Goal: Task Accomplishment & Management: Manage account settings

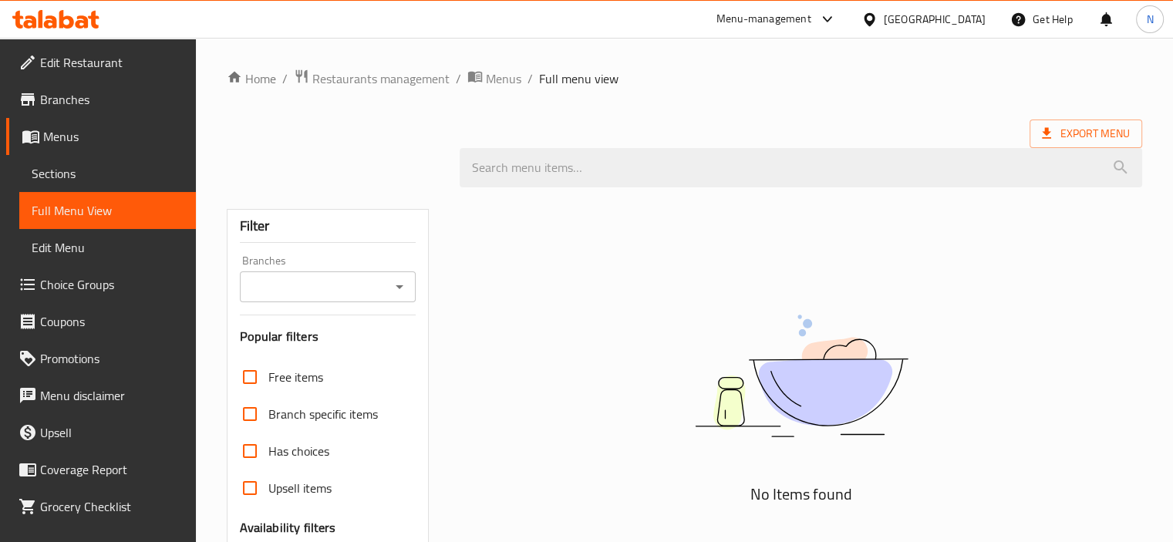
click at [1018, 234] on div "No Items found" at bounding box center [800, 487] width 701 height 601
click at [258, 79] on link "Home" at bounding box center [251, 78] width 49 height 19
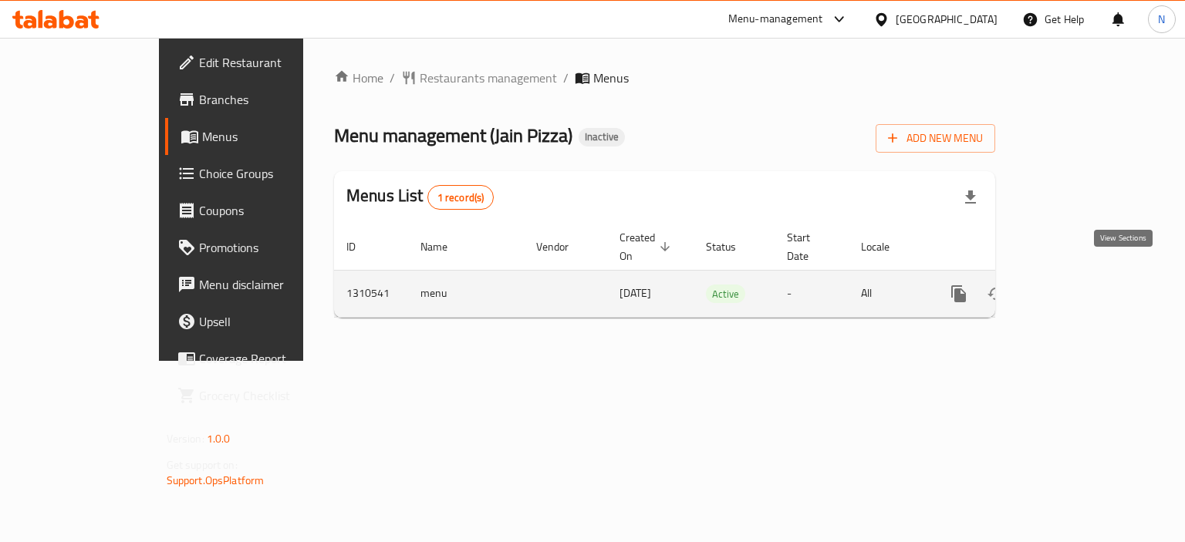
click at [1079, 285] on icon "enhanced table" at bounding box center [1070, 294] width 19 height 19
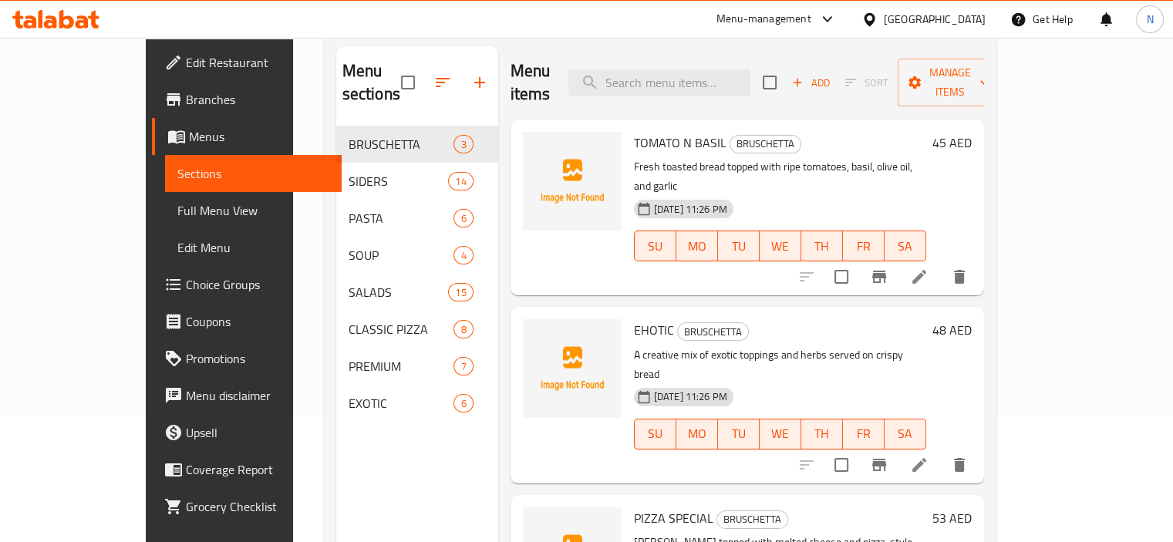
scroll to position [106, 0]
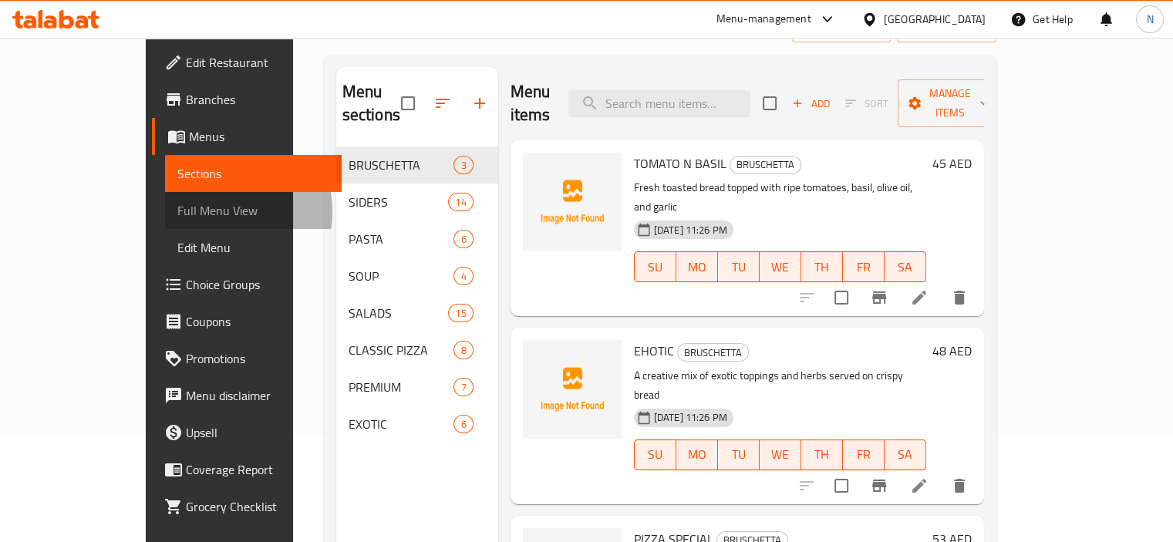
click at [177, 212] on span "Full Menu View" at bounding box center [253, 210] width 152 height 19
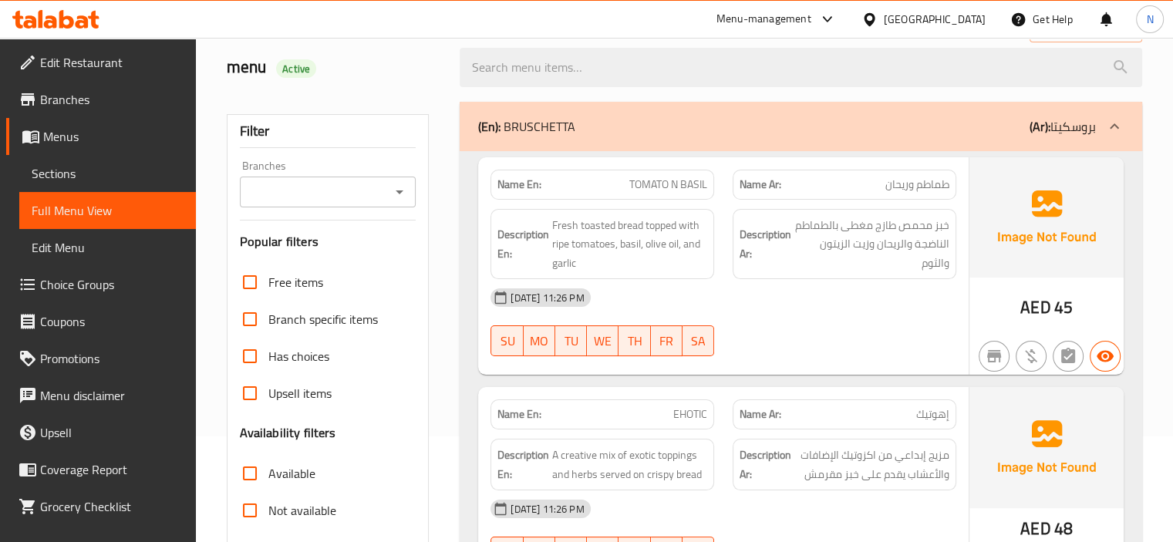
drag, startPoint x: 609, startPoint y: 129, endPoint x: 522, endPoint y: 131, distance: 87.2
click at [522, 131] on div "(En): BRUSCHETTA (Ar): بروسكيتا" at bounding box center [787, 126] width 618 height 19
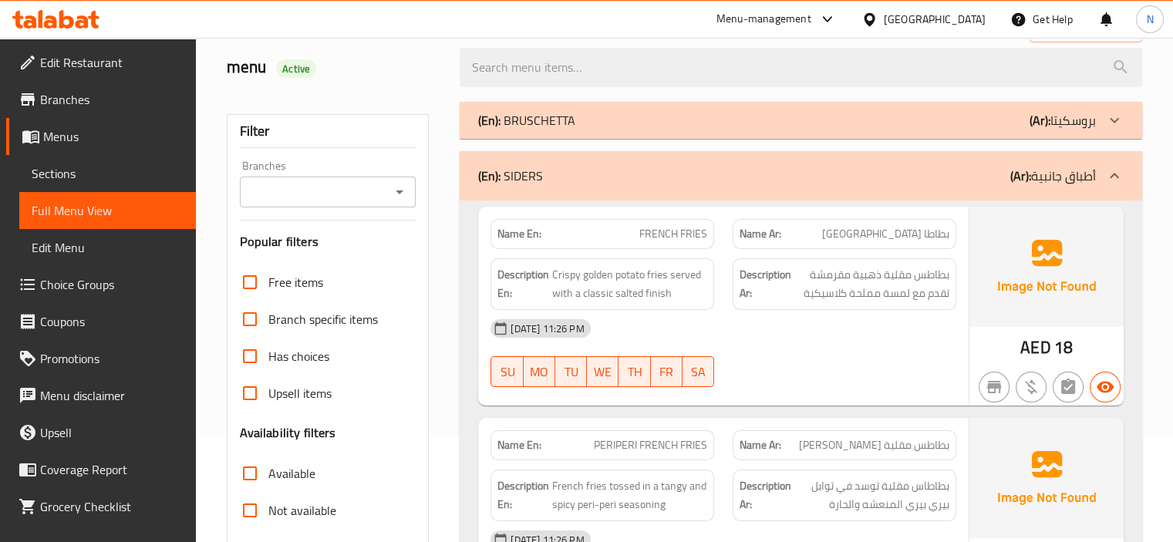
click at [522, 131] on div "(En): BRUSCHETTA (Ar): بروسكيتا" at bounding box center [801, 120] width 683 height 37
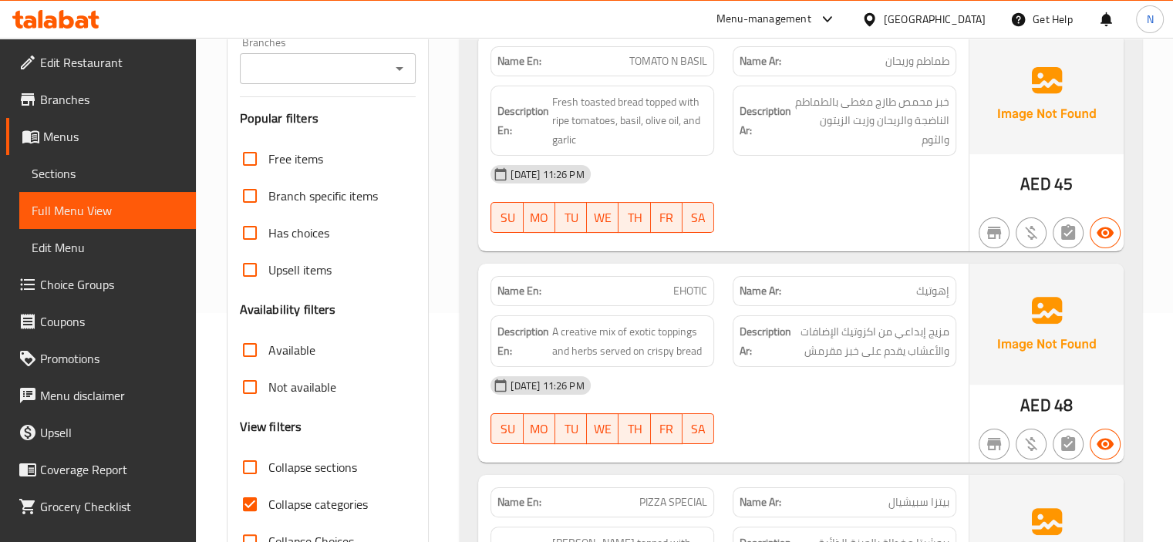
scroll to position [260, 0]
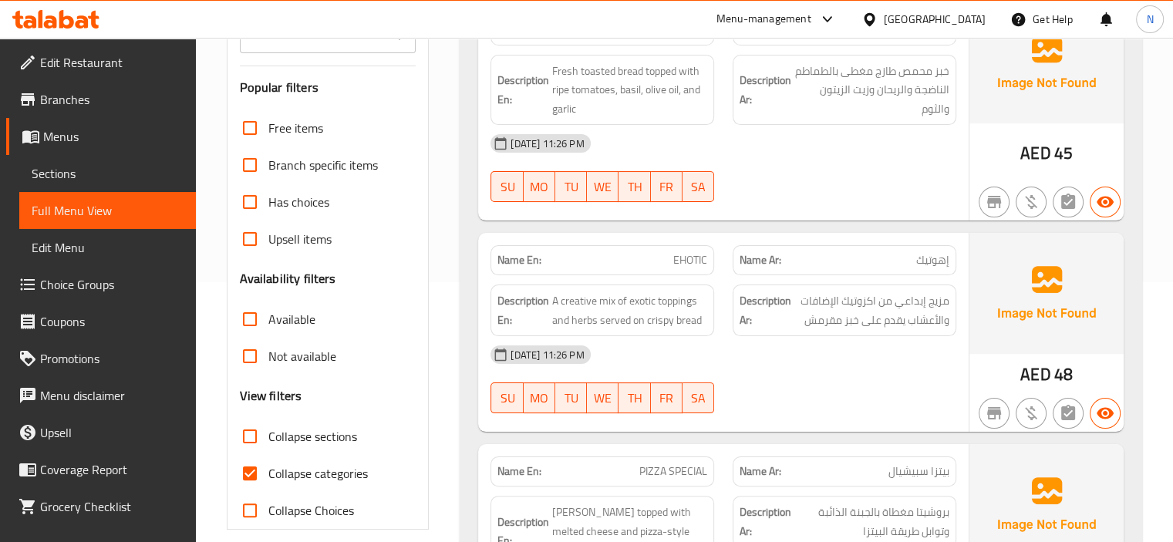
click at [710, 192] on button "SA" at bounding box center [699, 186] width 32 height 31
click at [685, 267] on span "EHOTIC" at bounding box center [690, 260] width 34 height 16
click at [662, 317] on span "A creative mix of exotic toppings and herbs served on crispy bread" at bounding box center [629, 311] width 155 height 38
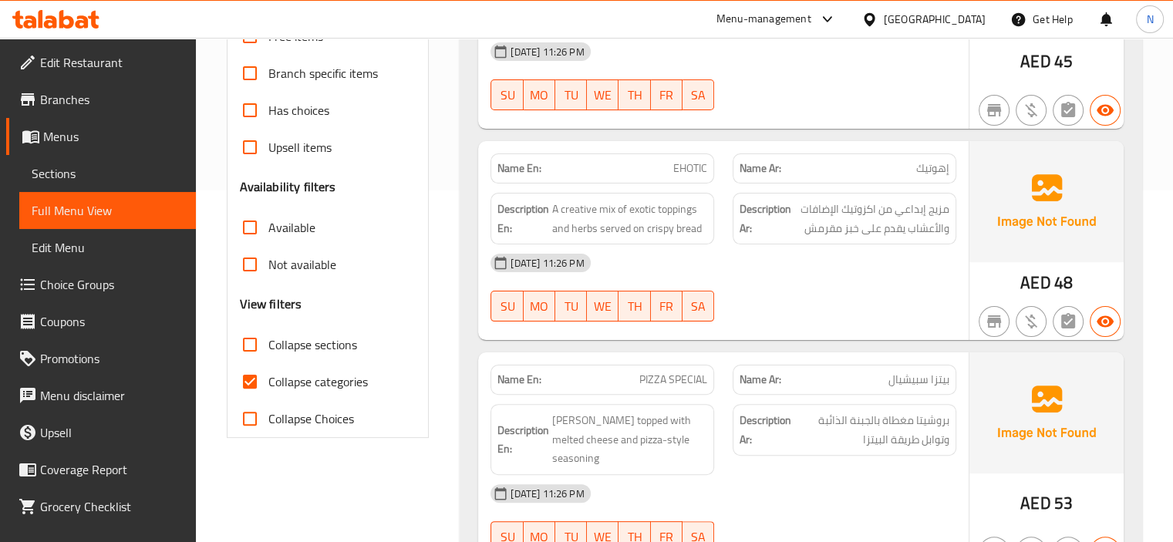
scroll to position [352, 0]
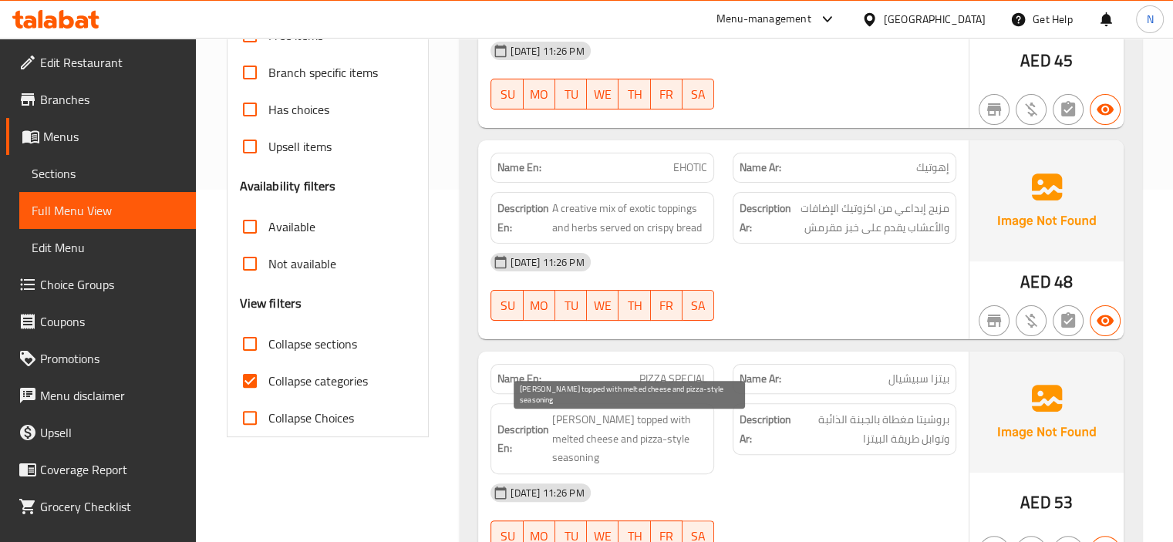
click at [568, 417] on span "Bruschetta topped with melted cheese and pizza-style seasoning" at bounding box center [629, 438] width 155 height 57
copy span "Bruschetta"
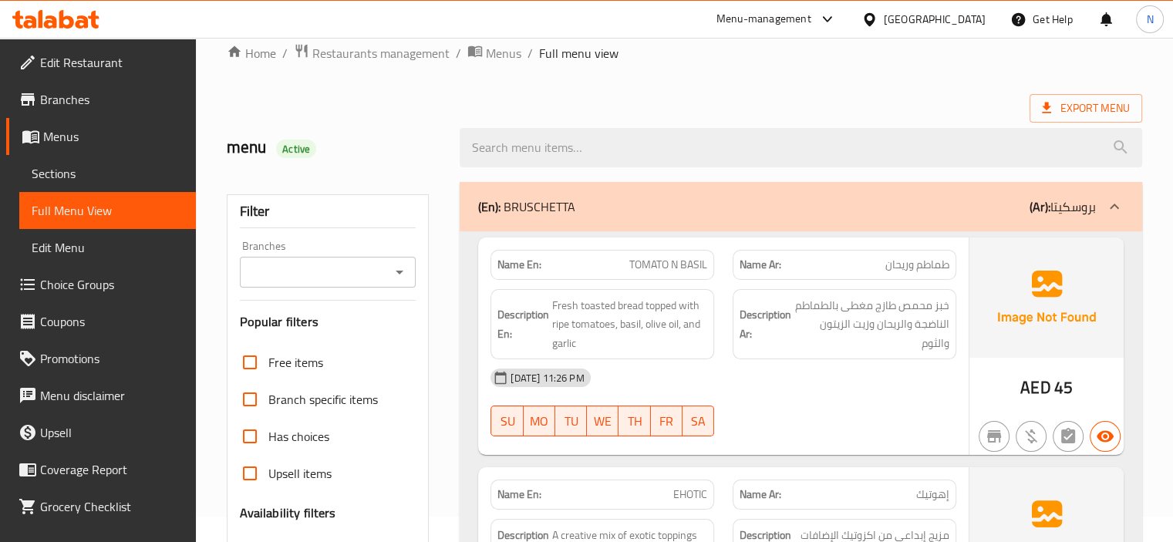
scroll to position [0, 0]
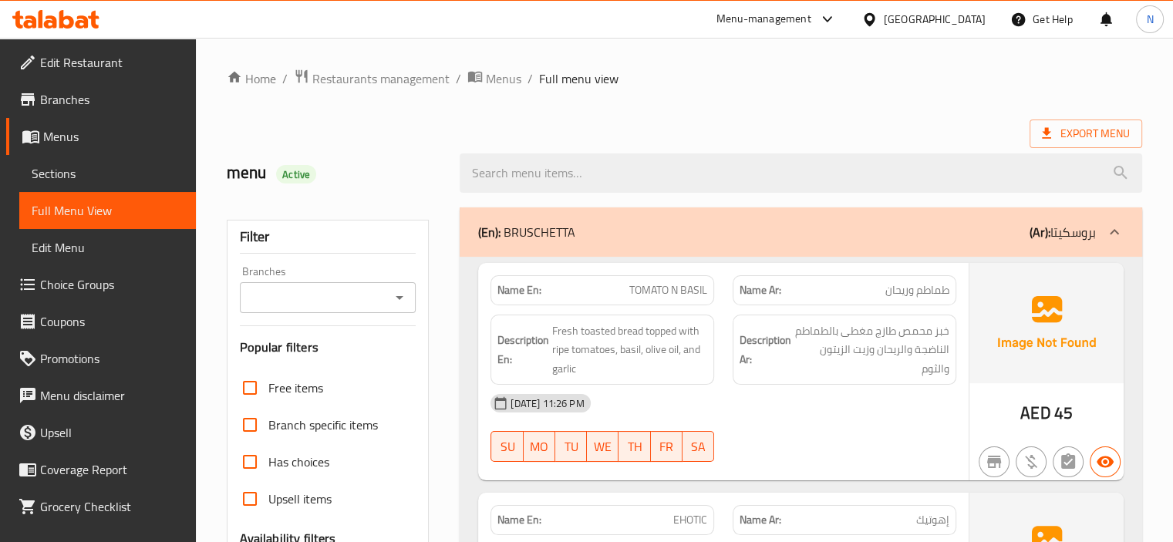
click at [653, 230] on div "(En): BRUSCHETTA (Ar): بروسكيتا" at bounding box center [787, 232] width 618 height 19
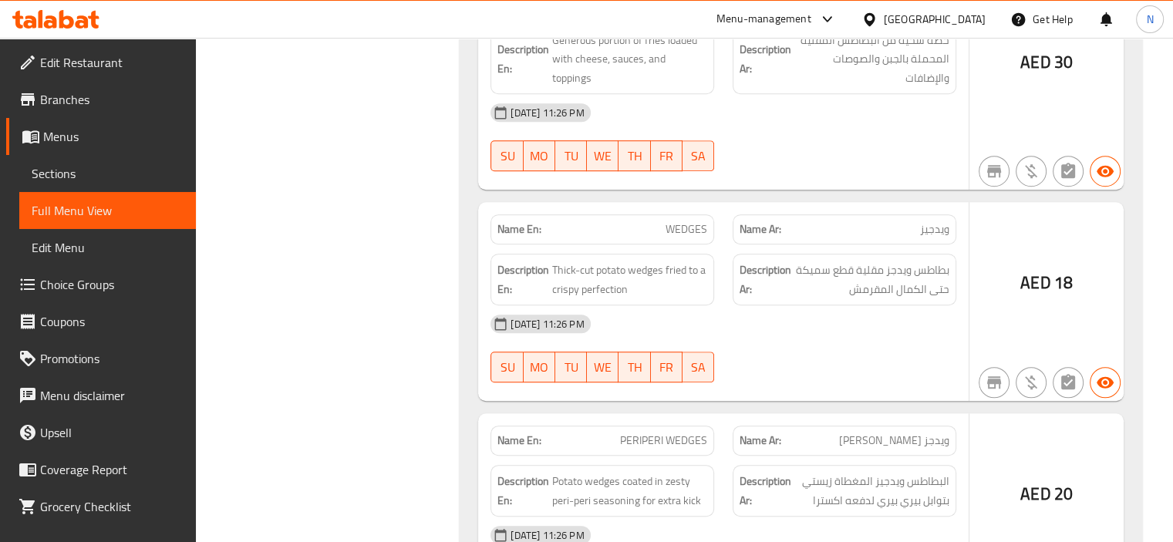
scroll to position [1049, 0]
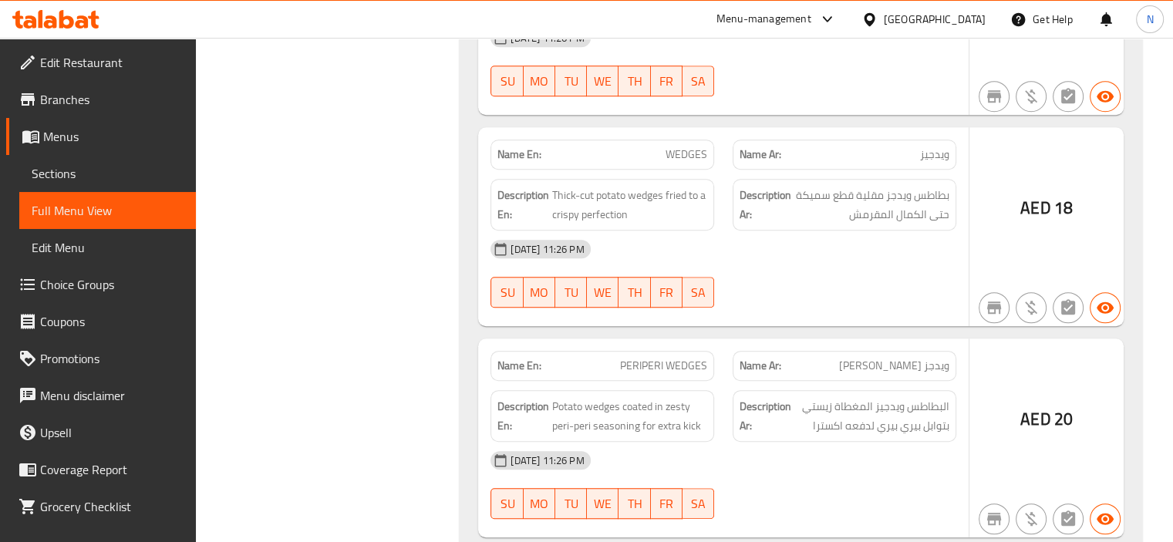
click at [684, 165] on div "Name En: WEDGES" at bounding box center [603, 155] width 224 height 30
click at [688, 152] on span "WEDGES" at bounding box center [687, 155] width 42 height 16
copy span "WEDGES"
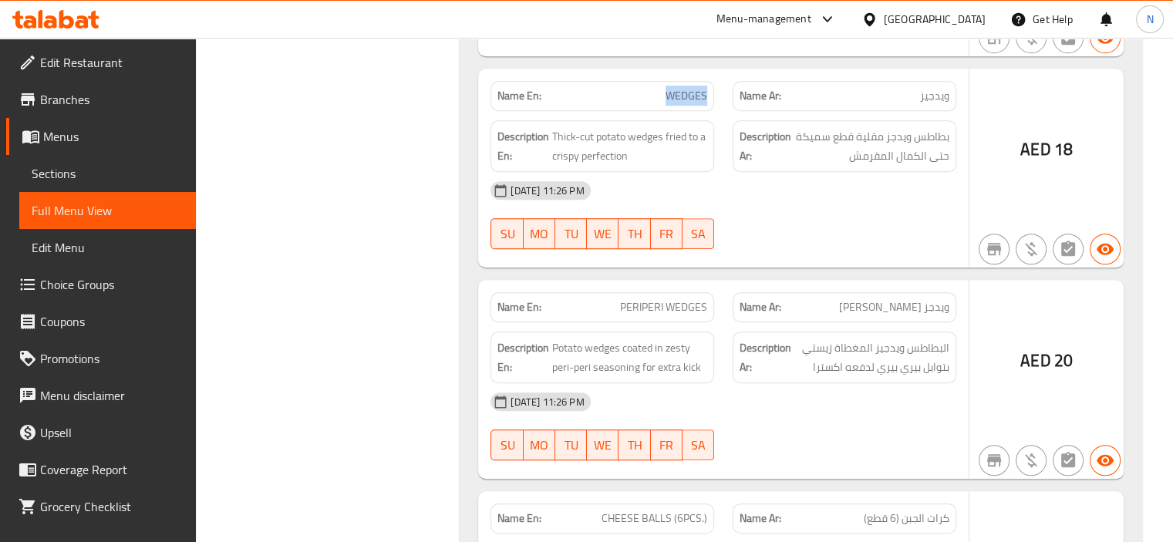
scroll to position [1111, 0]
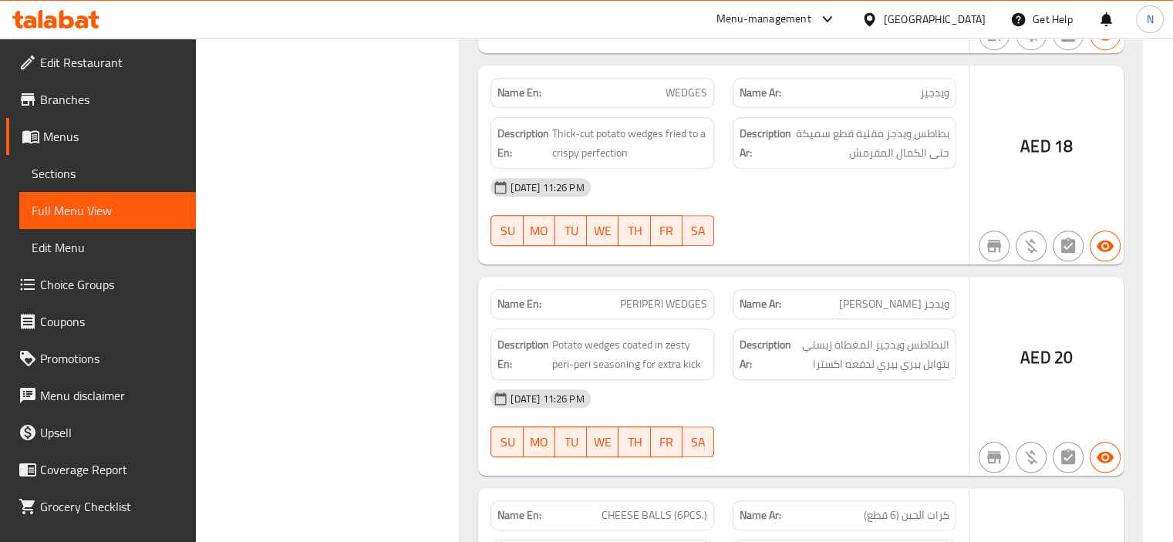
click at [683, 311] on div "Name En: PERIPERI WEDGES" at bounding box center [603, 304] width 224 height 30
click at [686, 305] on span "PERIPERI WEDGES" at bounding box center [663, 304] width 87 height 16
copy span "PERIPERI WEDGES"
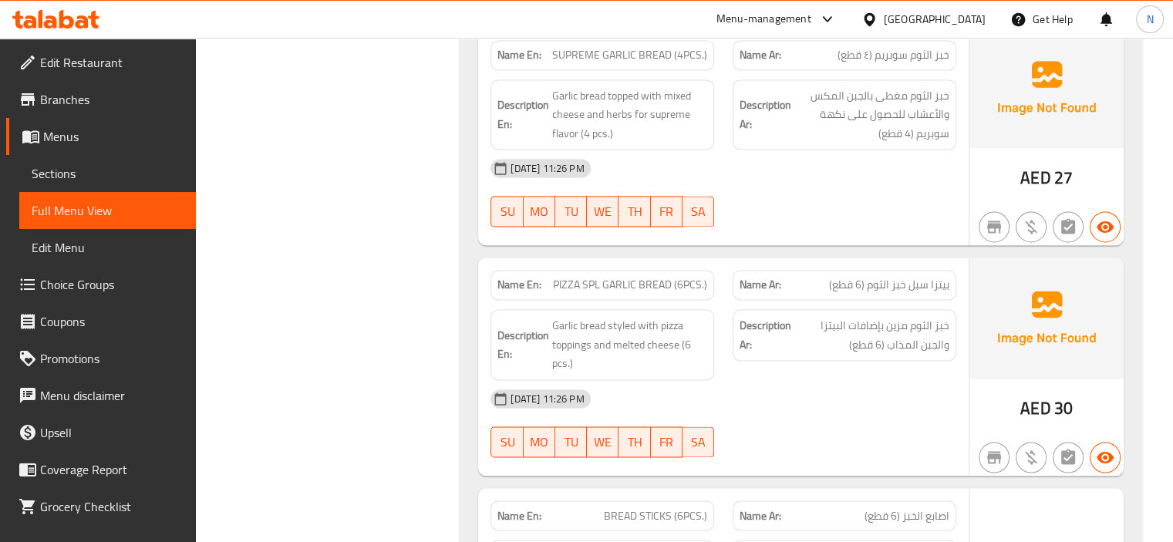
scroll to position [2437, 0]
click at [599, 275] on span "PIZZA SPL GARLIC BREAD (6PCS.)" at bounding box center [630, 283] width 154 height 16
copy span "SPL"
click at [658, 46] on span "SUPREME GARLIC BREAD (4PCS.)" at bounding box center [629, 54] width 155 height 16
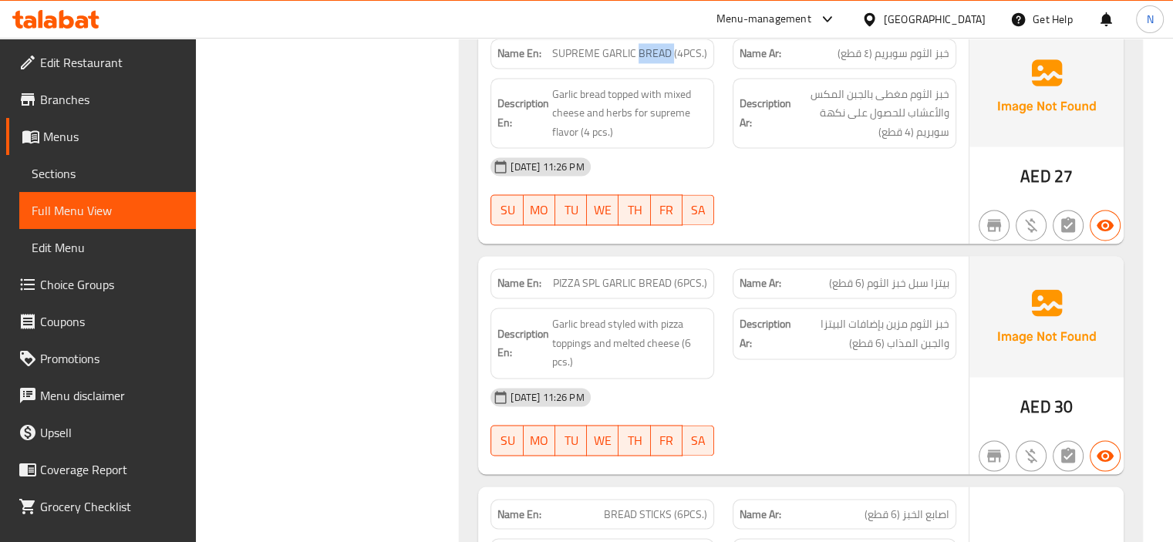
click at [658, 46] on span "SUPREME GARLIC BREAD (4PCS.)" at bounding box center [629, 54] width 155 height 16
copy span "SUPREME GARLIC BREAD (4PCS.)"
click at [764, 364] on div "Description Ar: خبز الثوم مزين بإضافات البيتزا والجبن المذاب (6 قطع)" at bounding box center [844, 342] width 242 height 89
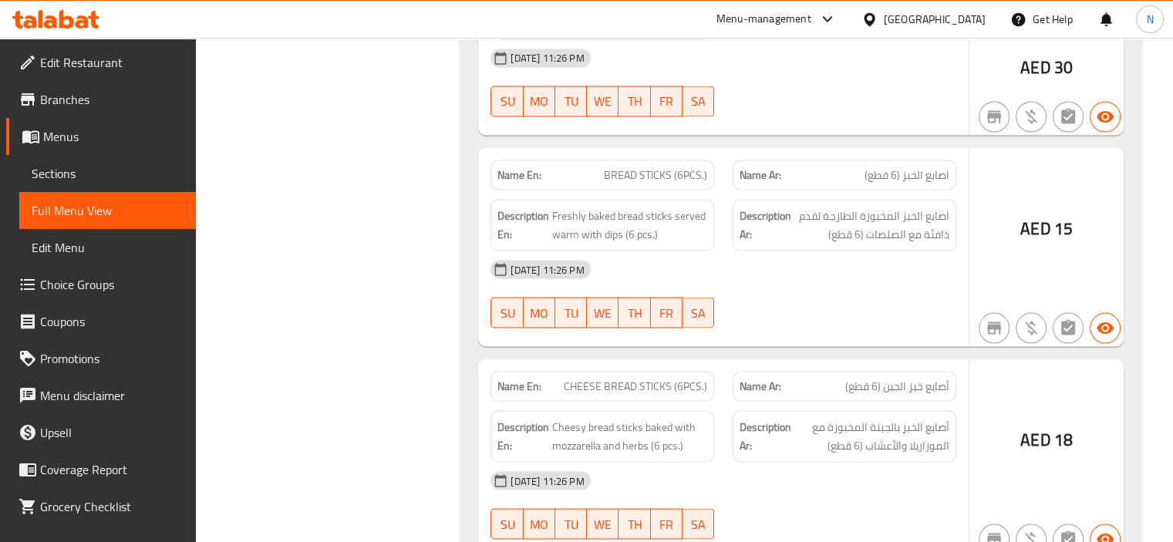
scroll to position [2808, 0]
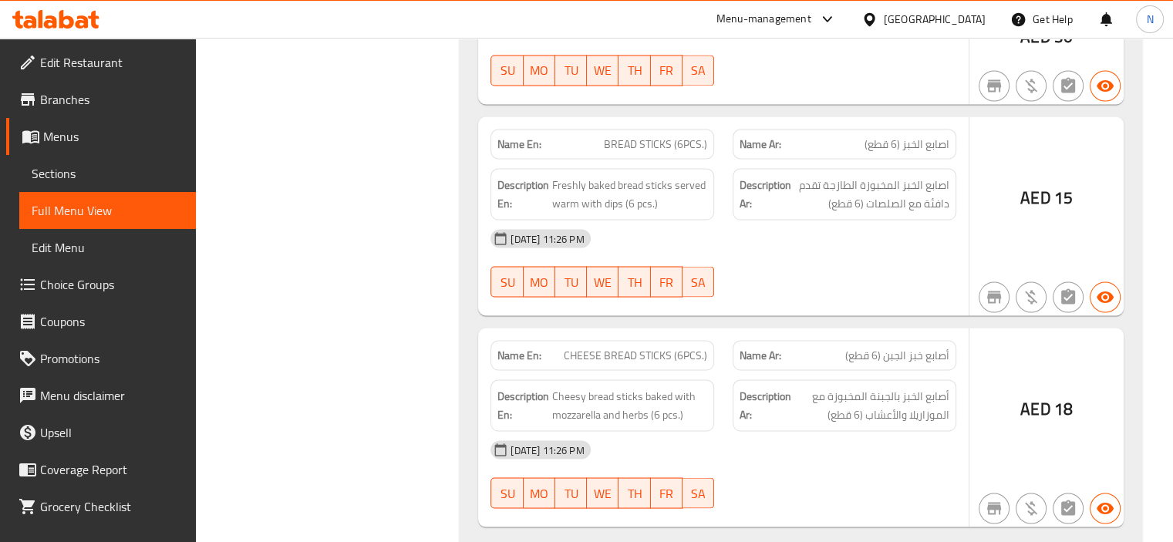
click at [655, 136] on span "BREAD STICKS (6PCS.)" at bounding box center [655, 144] width 103 height 16
copy span "BREAD STICKS (6PCS.)"
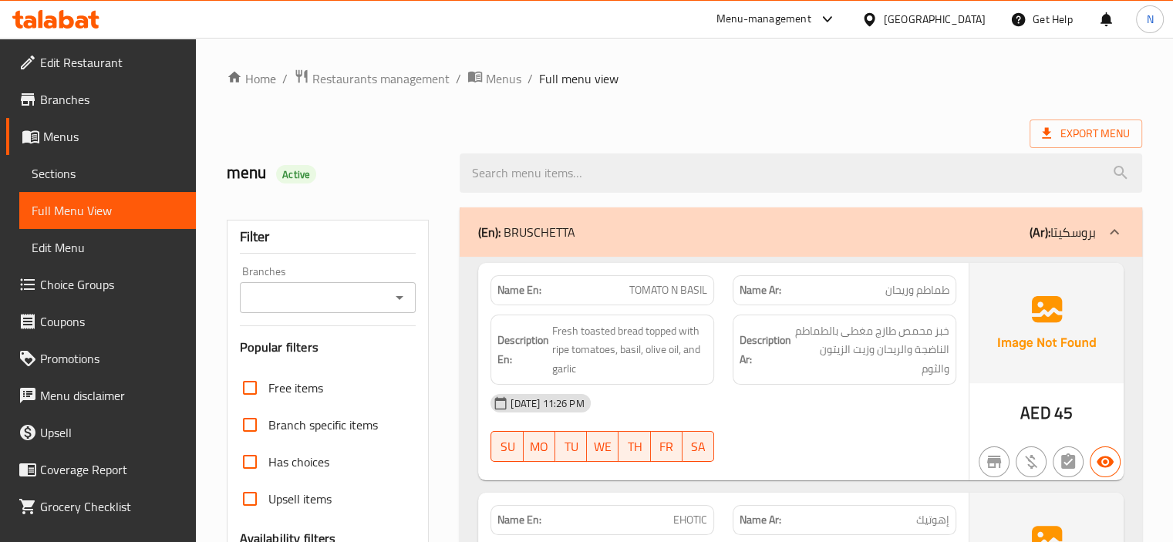
click at [53, 166] on span "Sections" at bounding box center [108, 173] width 152 height 19
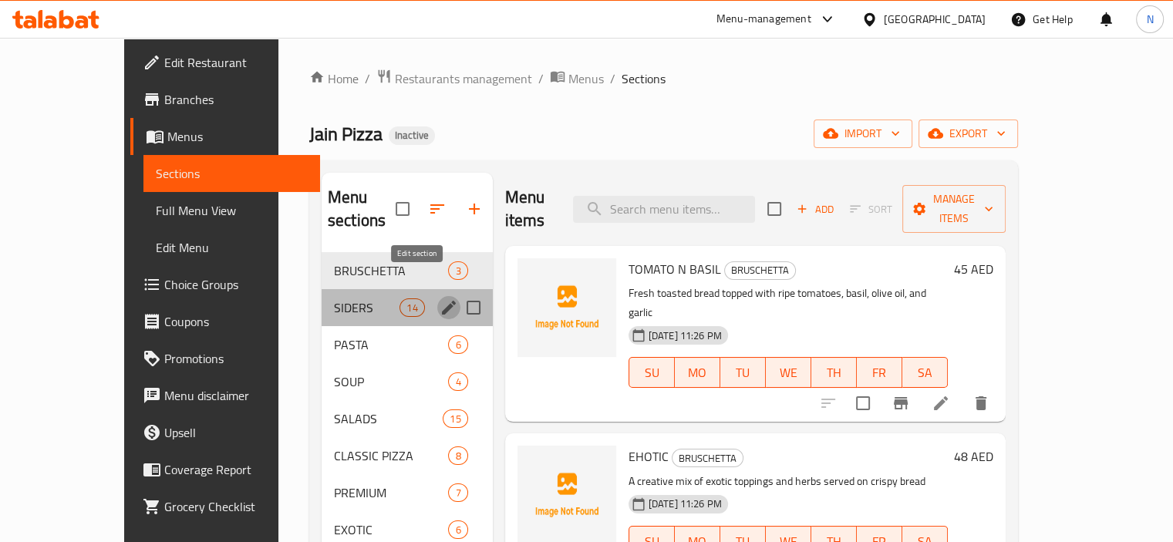
click at [440, 298] on icon "edit" at bounding box center [449, 307] width 19 height 19
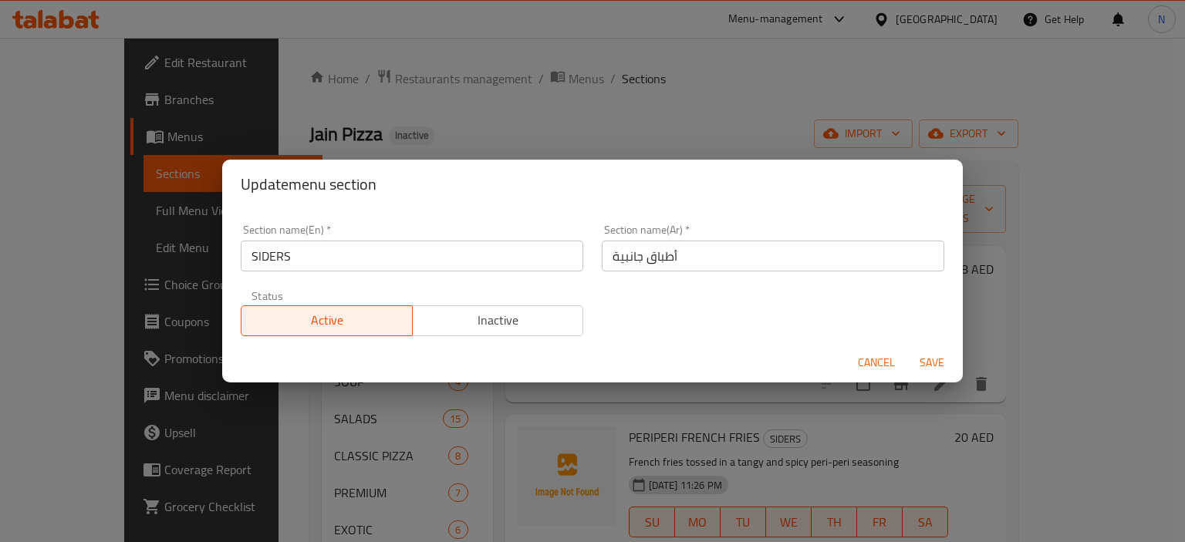
click at [278, 257] on input "SIDERS" at bounding box center [412, 256] width 342 height 31
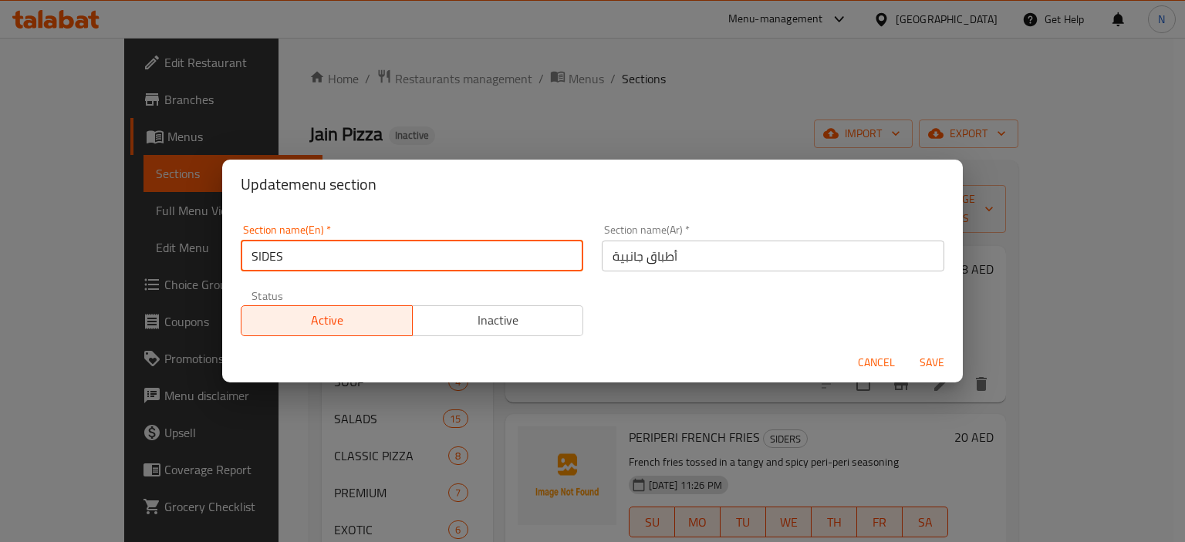
type input "SIDES"
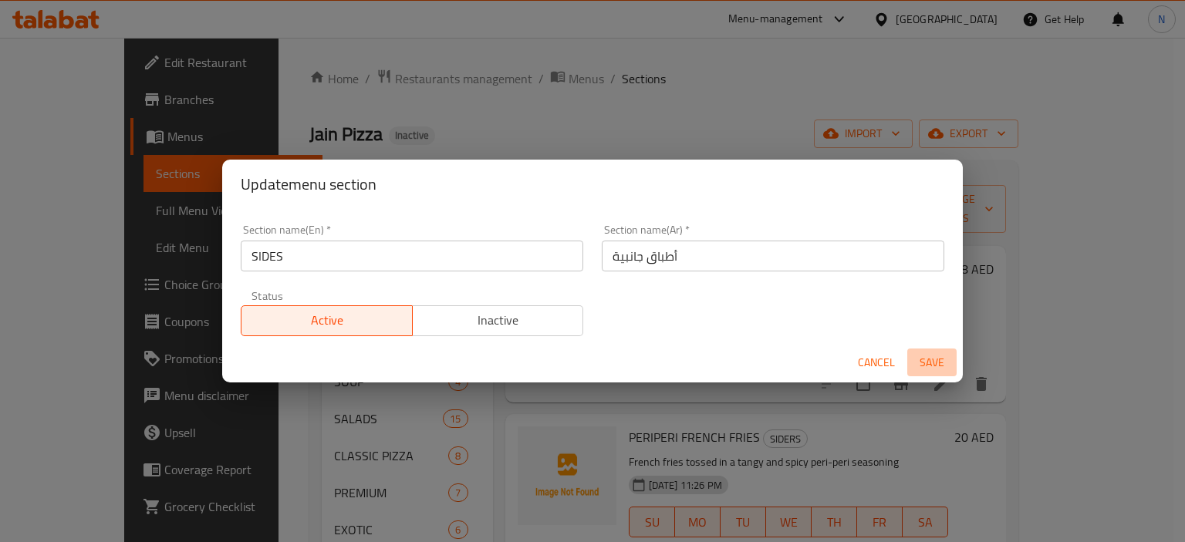
click at [935, 366] on span "Save" at bounding box center [931, 362] width 37 height 19
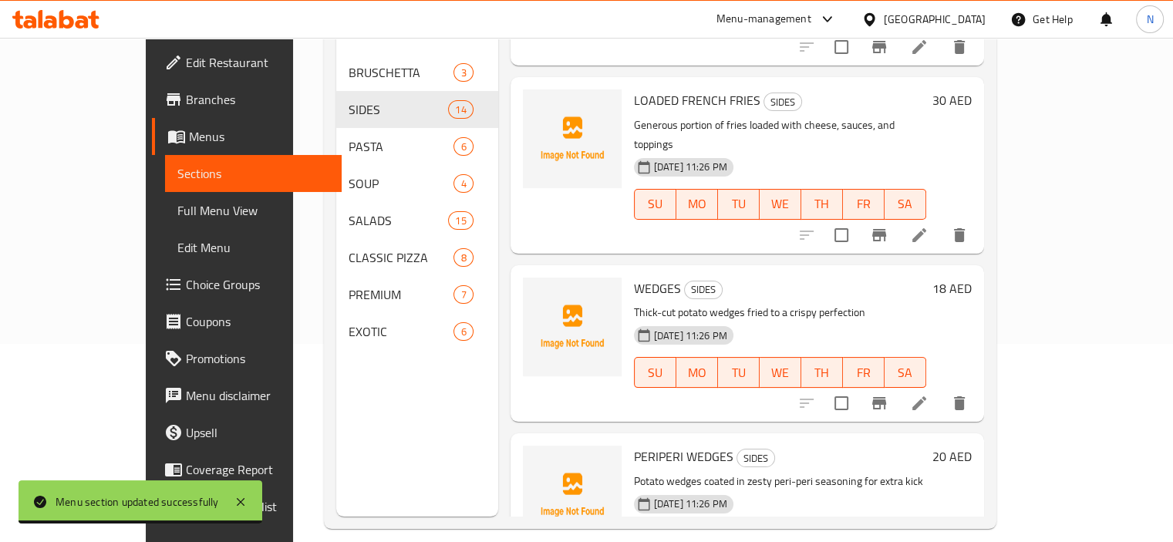
scroll to position [216, 0]
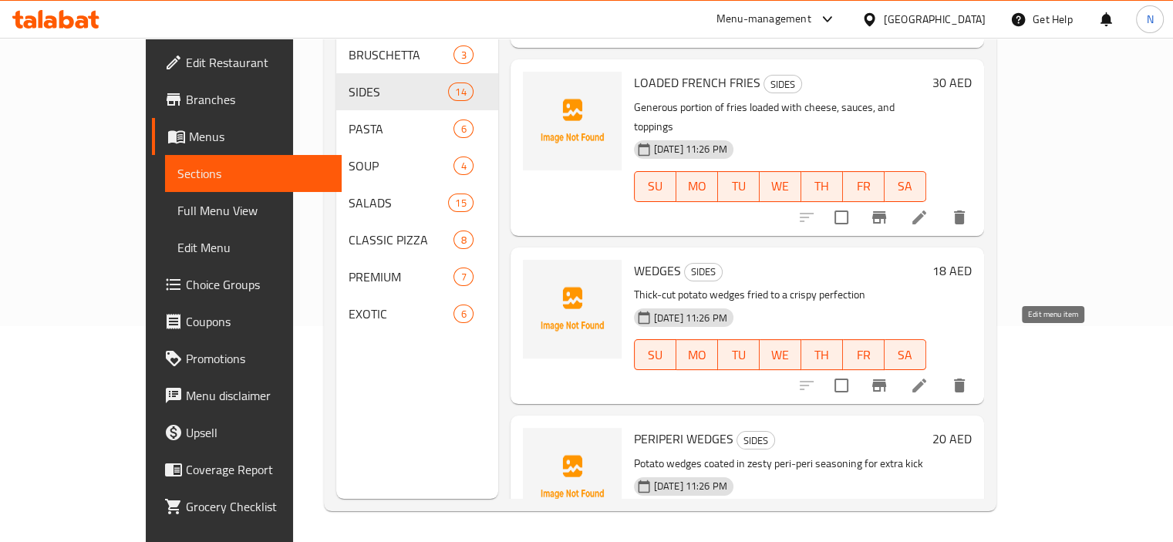
click at [929, 376] on icon at bounding box center [919, 385] width 19 height 19
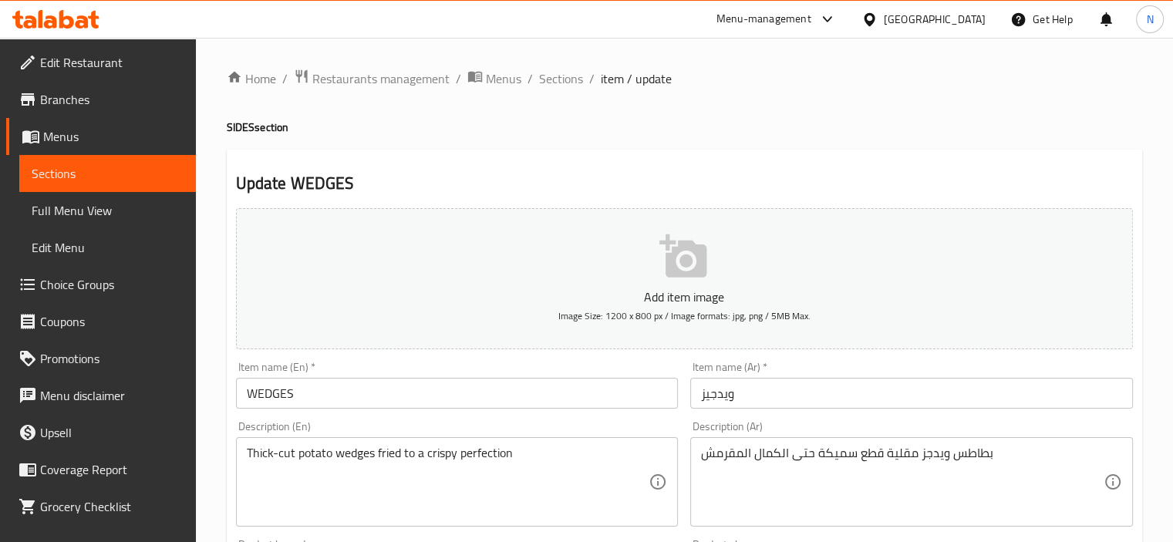
click at [723, 396] on input "ويدجيز" at bounding box center [911, 393] width 443 height 31
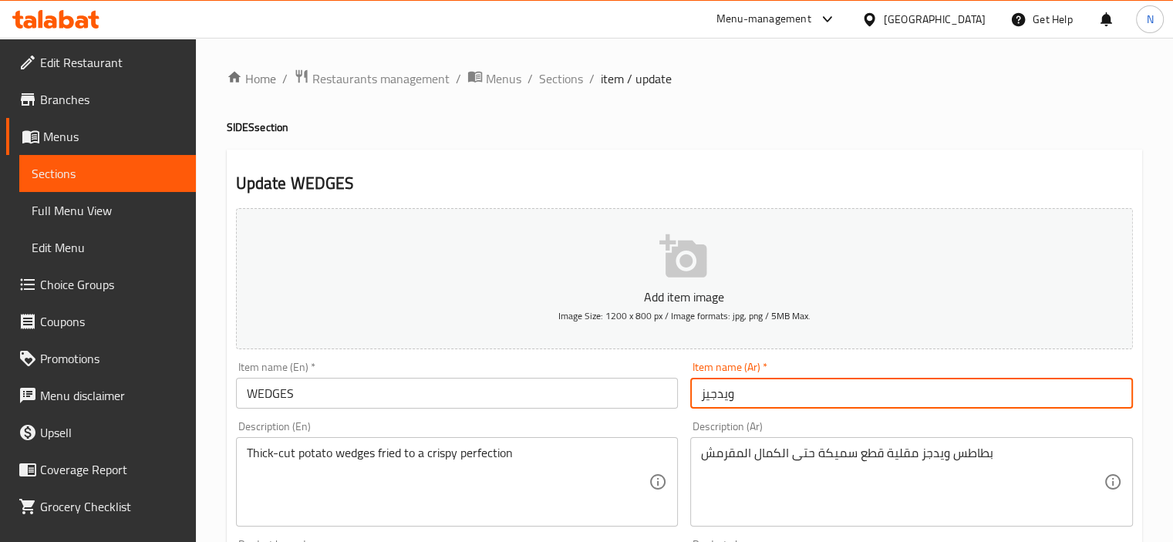
click at [707, 393] on input "ويدجيز" at bounding box center [911, 393] width 443 height 31
type input "ويدجز"
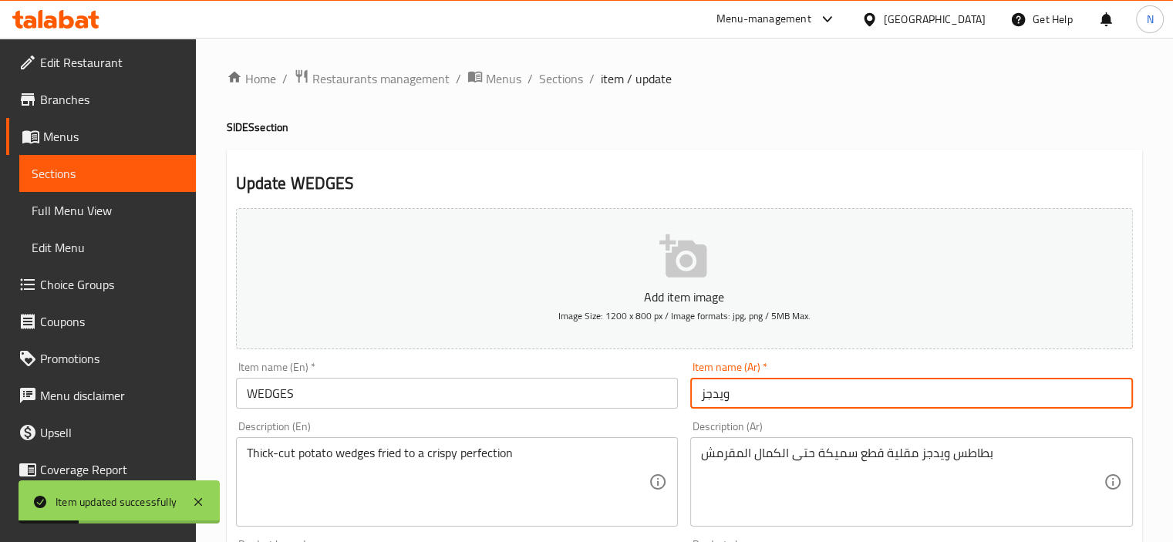
click at [566, 76] on span "Sections" at bounding box center [561, 78] width 44 height 19
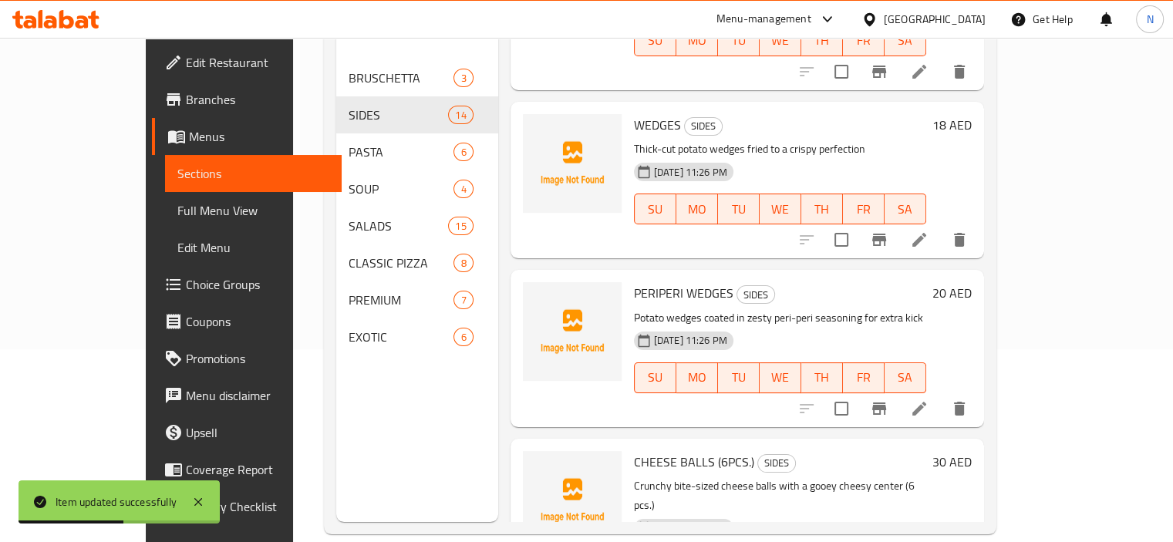
scroll to position [216, 0]
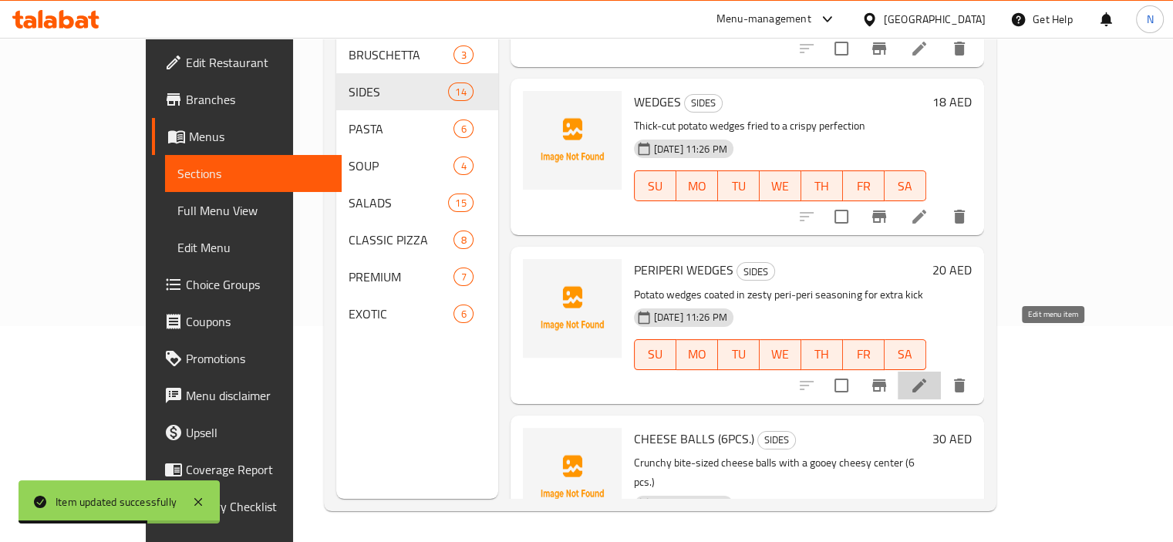
click at [929, 376] on icon at bounding box center [919, 385] width 19 height 19
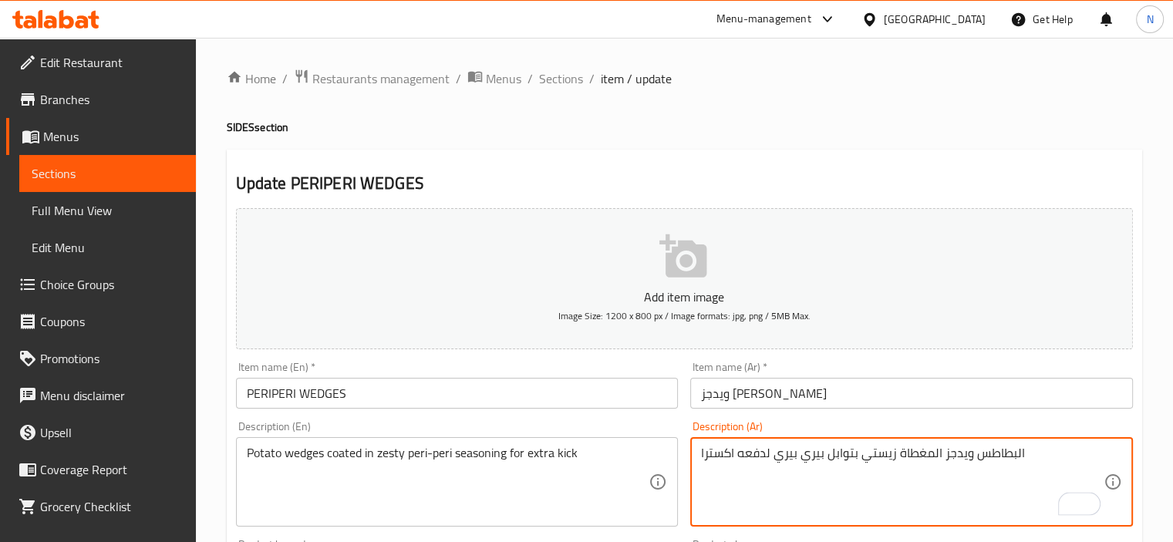
click at [1006, 457] on textarea "البطاطس ويدجز المغطاة زيستي بتوابل بيري بيري لدفعه اكسترا" at bounding box center [902, 482] width 403 height 73
click at [1019, 449] on textarea "البطاطس ويدجز المغطاة زيستي بتوابل بيري بيري لدفعه اكسترا" at bounding box center [902, 482] width 403 height 73
click at [1012, 454] on textarea "البطاطس ويدجز المغطاة زيستي بتوابل بيري بيري لدفعه اكسترا" at bounding box center [902, 482] width 403 height 73
click at [929, 454] on textarea "بطاطس ويدجز المغطاة زيستي بتوابل بيري بيري لدفعه اكسترا" at bounding box center [902, 482] width 403 height 73
click at [882, 451] on textarea "بطاطس ويدجز مغطاة زيستي بتوابل بيري بيري لدفعه اكسترا" at bounding box center [902, 482] width 403 height 73
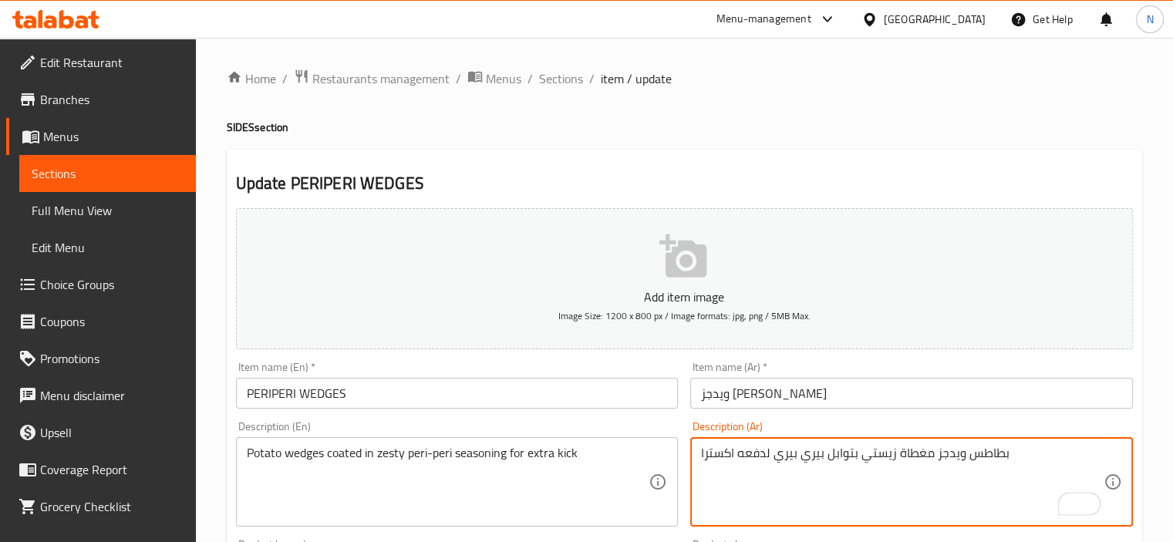
click at [882, 451] on textarea "بطاطس ويدجز مغطاة زيستي بتوابل بيري بيري لدفعه اكسترا" at bounding box center [902, 482] width 403 height 73
click at [774, 454] on textarea "بطاطس ويدجز مغطاة بتوابل بيري بيري لدفعه اكسترا" at bounding box center [902, 482] width 403 height 73
type textarea "بطاطس ويدجز مغطاة بتوابل بيري بيري زيستي لدفعه اكسترا"
click at [592, 401] on input "PERIPERI WEDGES" at bounding box center [457, 393] width 443 height 31
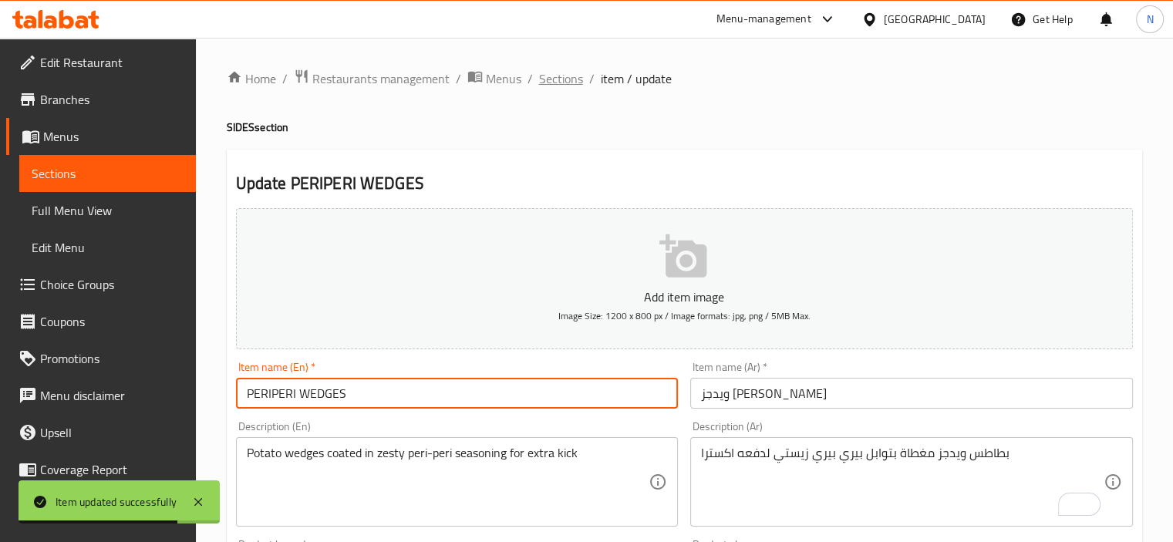
click at [558, 83] on span "Sections" at bounding box center [561, 78] width 44 height 19
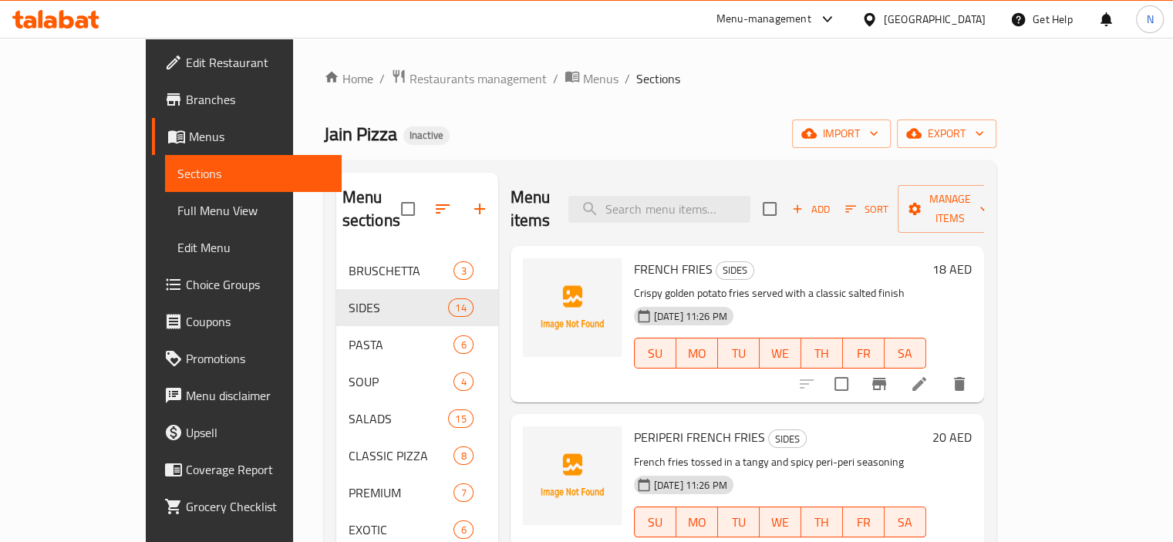
click at [605, 169] on div "Menu sections BRUSCHETTA 3 SIDES 14 PASTA 6 SOUP 4 SALADS 15 CLASSIC PIZZA 8 PR…" at bounding box center [660, 443] width 673 height 567
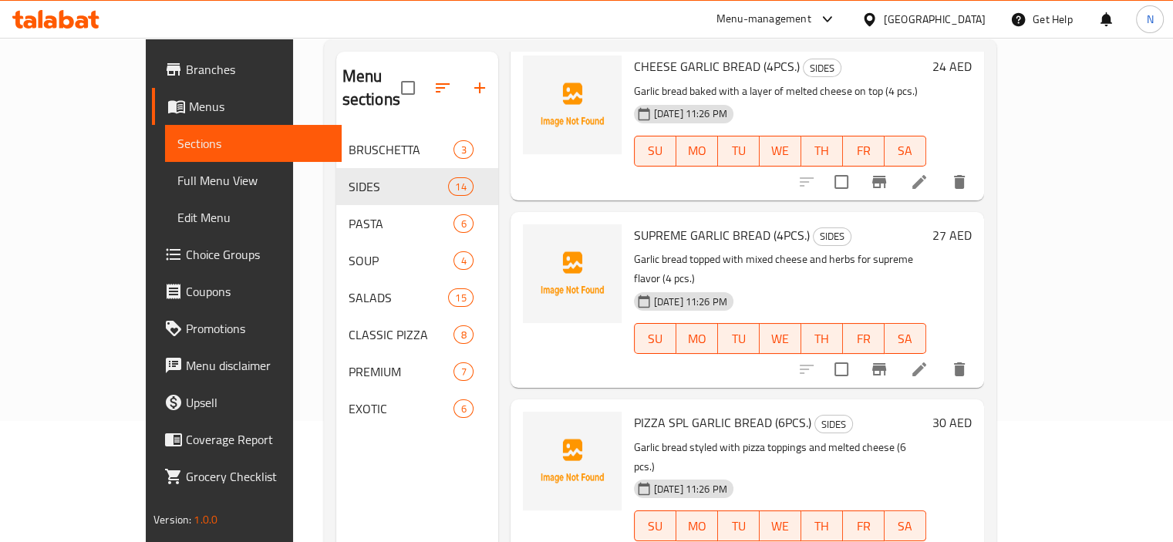
scroll to position [123, 0]
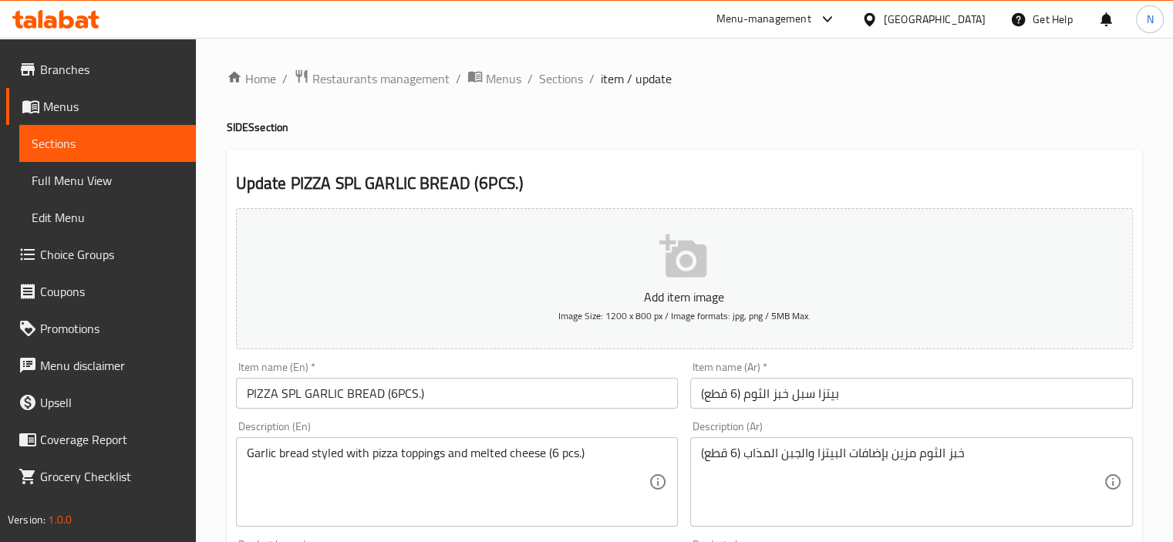
click at [802, 399] on input "بيتزا سبل خبز الثوم (6 قطع)" at bounding box center [911, 393] width 443 height 31
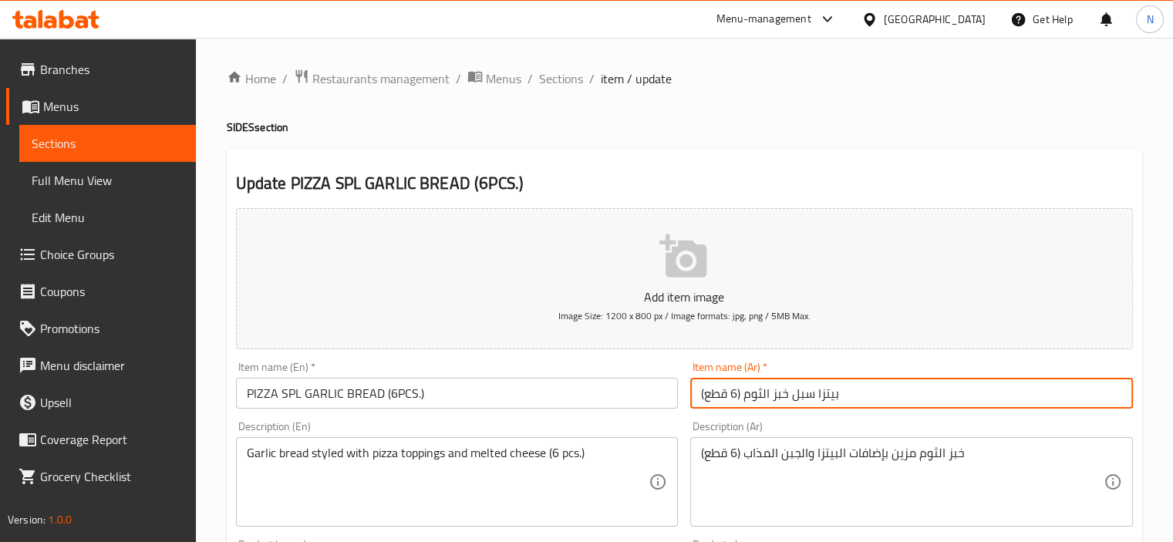
click at [802, 399] on input "بيتزا سبل خبز الثوم (6 قطع)" at bounding box center [911, 393] width 443 height 31
drag, startPoint x: 788, startPoint y: 397, endPoint x: 872, endPoint y: 392, distance: 83.5
click at [872, 392] on input "بيتزا سبيشيال خبز الثوم (6 قطع)" at bounding box center [911, 393] width 443 height 31
click at [740, 393] on input "خبز الثوم (6 قطع)" at bounding box center [911, 393] width 443 height 31
paste input "بيتزا سبيشيال"
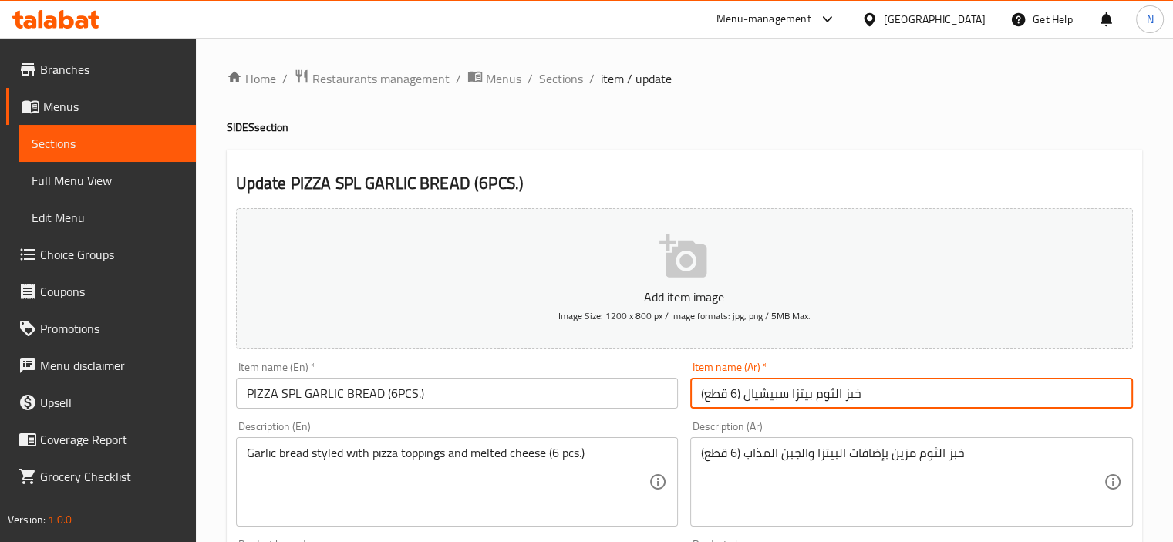
click at [835, 390] on input "خبز الثوم بيتزا سبيشيال (6 قطع)" at bounding box center [911, 393] width 443 height 31
drag, startPoint x: 705, startPoint y: 400, endPoint x: 678, endPoint y: 400, distance: 27.0
click at [678, 400] on div "Add item image Image Size: 1200 x 800 px / Image formats: jpg, png / 5MB Max. I…" at bounding box center [684, 534] width 909 height 665
click at [737, 393] on input "خبز ثوم بيتزا سبيشيال (6 قطع" at bounding box center [911, 393] width 443 height 31
type input "خبز ثوم بيتزا سبيشيال 6 قطع"
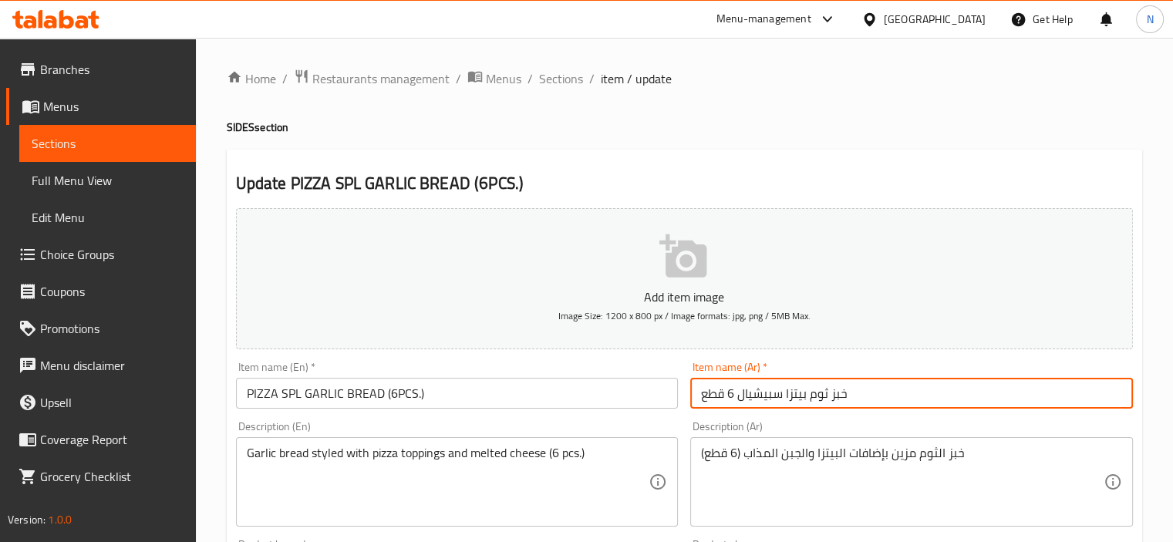
click at [384, 389] on input "PIZZA SPL GARLIC BREAD (6PCS.)" at bounding box center [457, 393] width 443 height 31
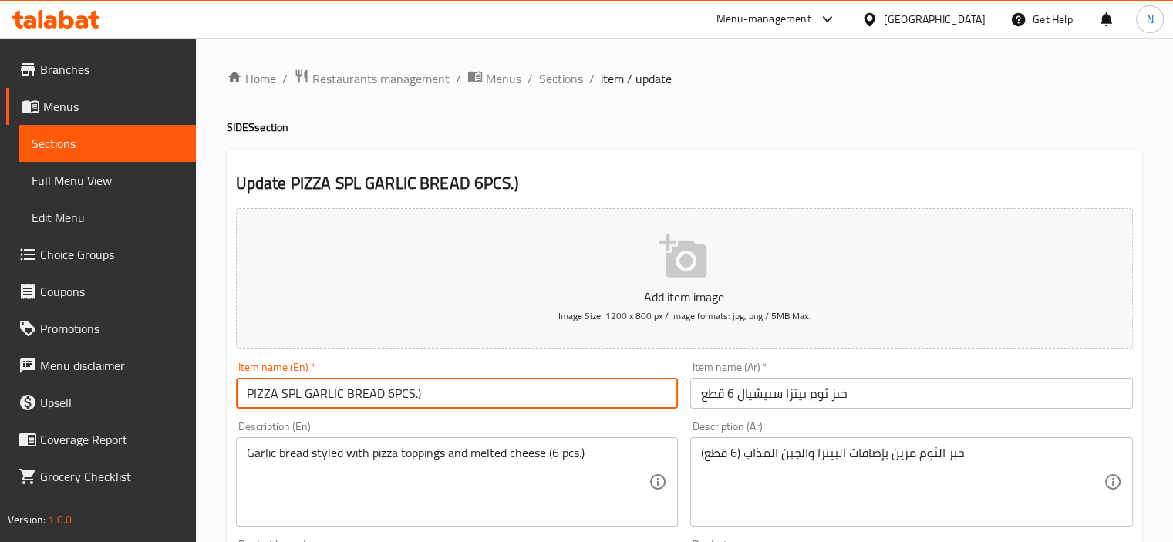
click at [420, 396] on input "PIZZA SPL GARLIC BREAD 6PCS.)" at bounding box center [457, 393] width 443 height 31
click at [517, 397] on input "PIZZA SPL GARLIC BREAD 6PCS" at bounding box center [457, 393] width 443 height 31
type input "PIZZA SPL GARLIC BREAD 6PCS"
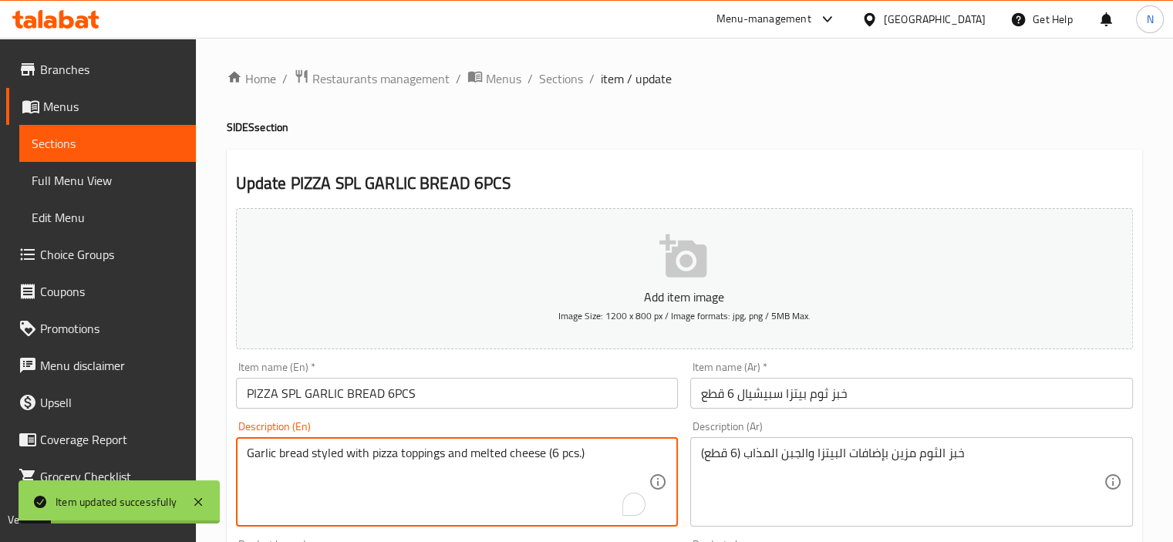
drag, startPoint x: 546, startPoint y: 454, endPoint x: 657, endPoint y: 456, distance: 111.1
type textarea "Garlic bread styled with pizza toppings and melted cheese"
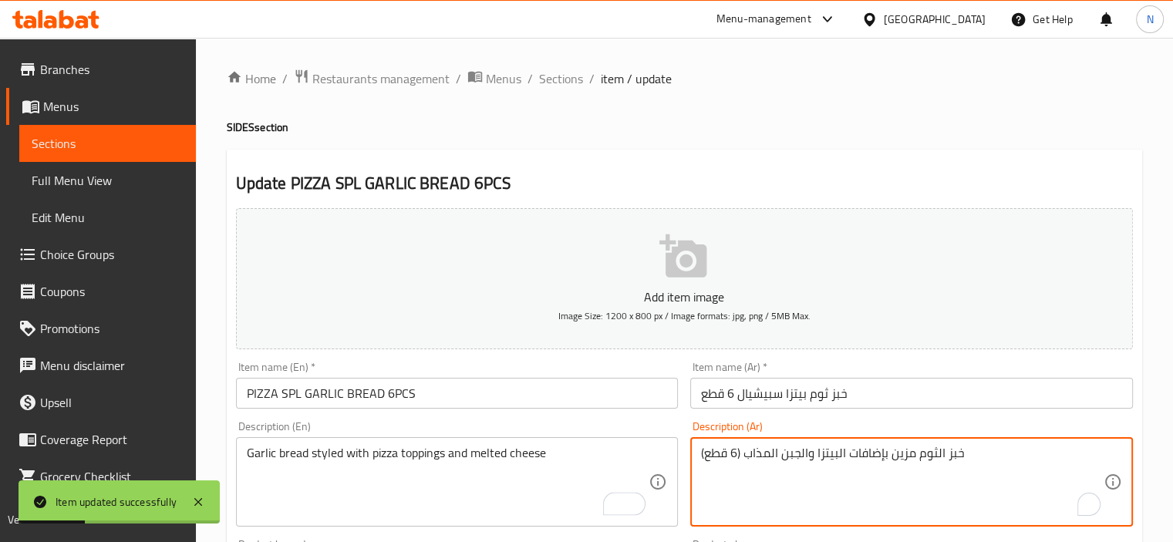
drag, startPoint x: 745, startPoint y: 454, endPoint x: 673, endPoint y: 450, distance: 71.8
type textarea "خبز الثوم مزين بإضافات البيتزا والجبن المذاب"
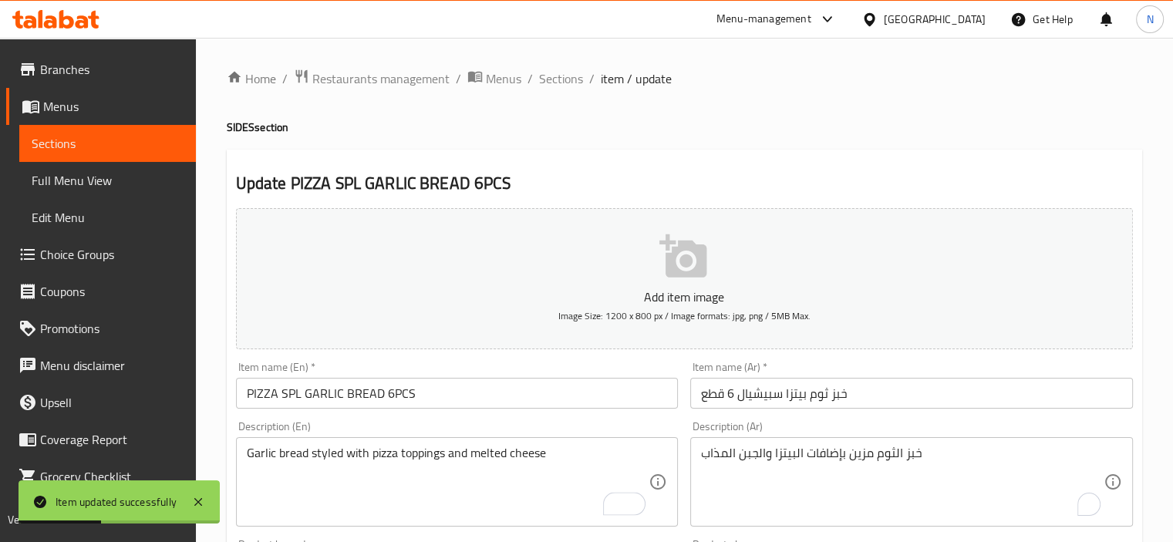
click at [545, 413] on div "Item name (En)   * PIZZA SPL GARLIC BREAD 6PCS Item name (En) *" at bounding box center [457, 385] width 455 height 59
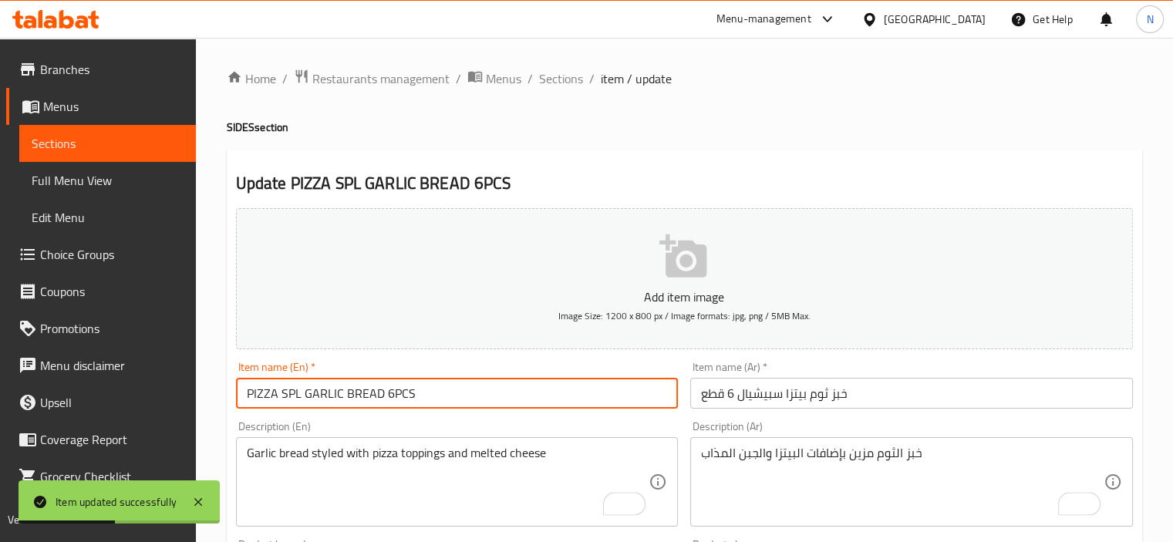
click at [548, 397] on input "PIZZA SPL GARLIC BREAD 6PCS" at bounding box center [457, 393] width 443 height 31
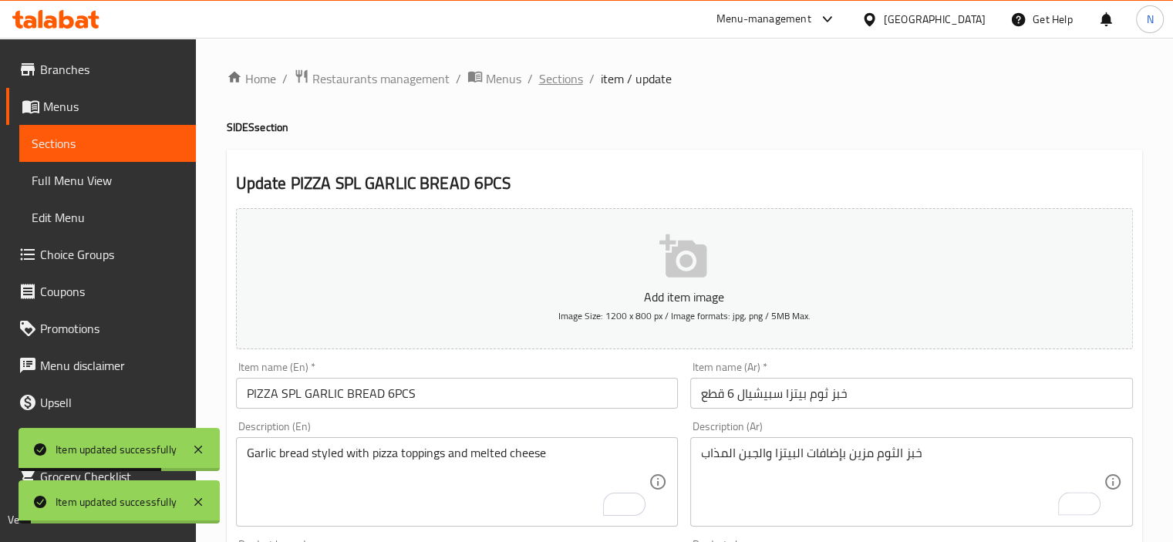
click at [558, 86] on span "Sections" at bounding box center [561, 78] width 44 height 19
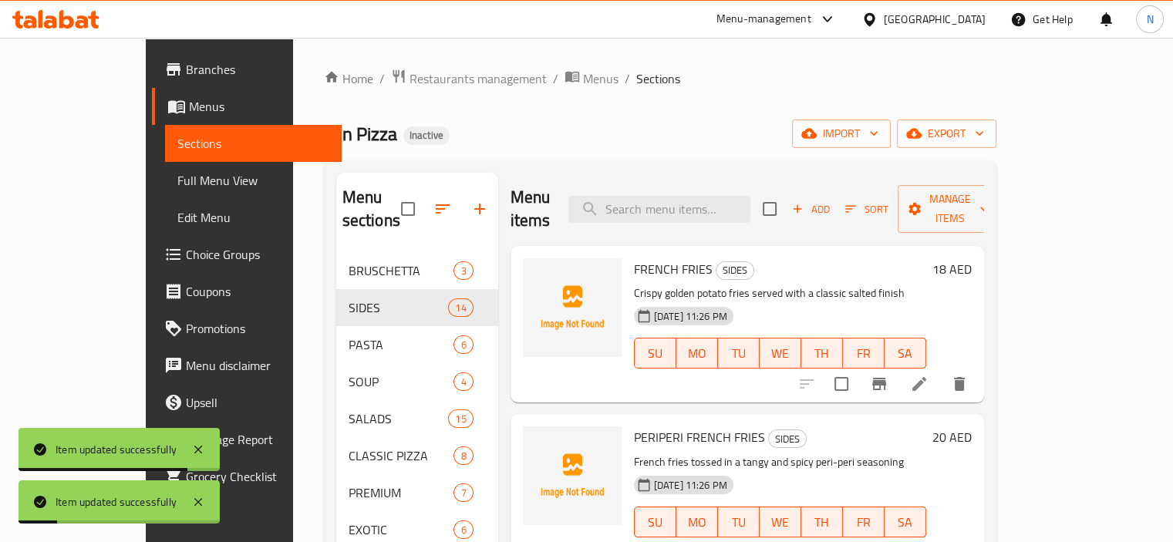
click at [785, 252] on div "FRENCH FRIES SIDES Crispy golden potato fries served with a classic salted fini…" at bounding box center [780, 324] width 305 height 144
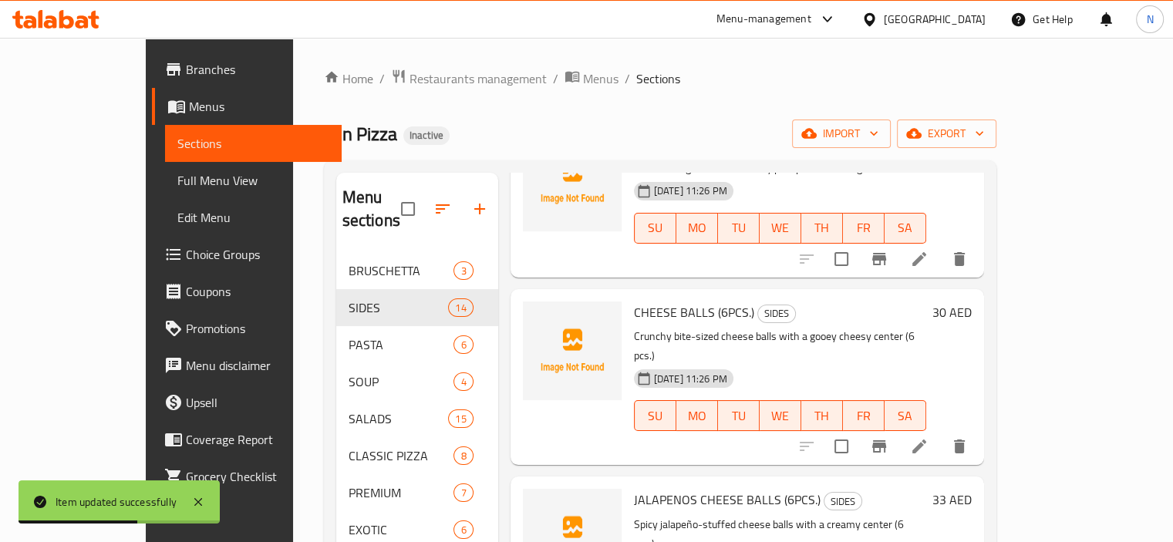
scroll to position [1018, 0]
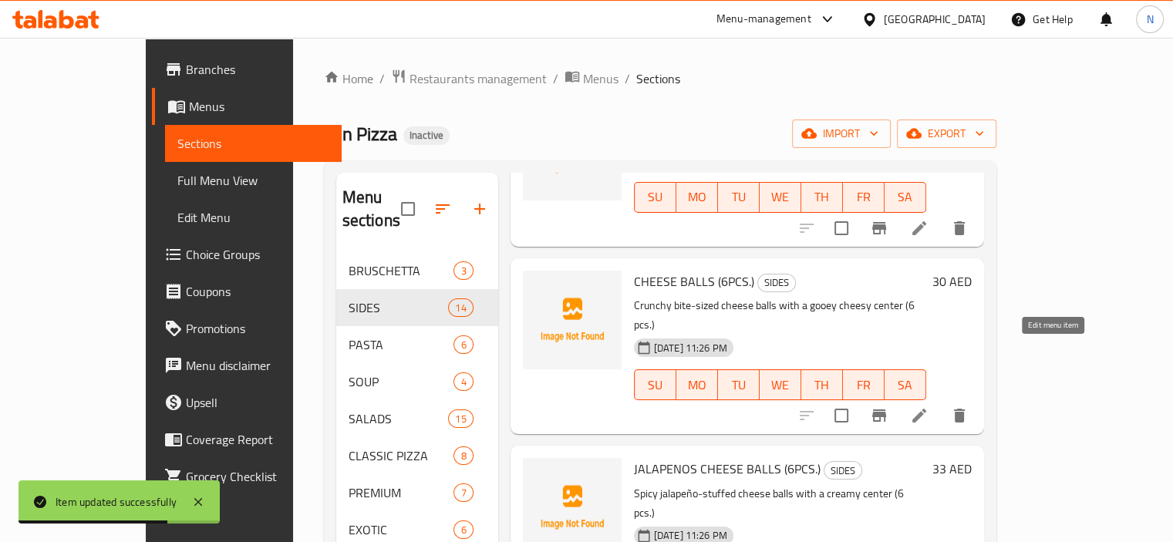
click at [926, 409] on icon at bounding box center [919, 416] width 14 height 14
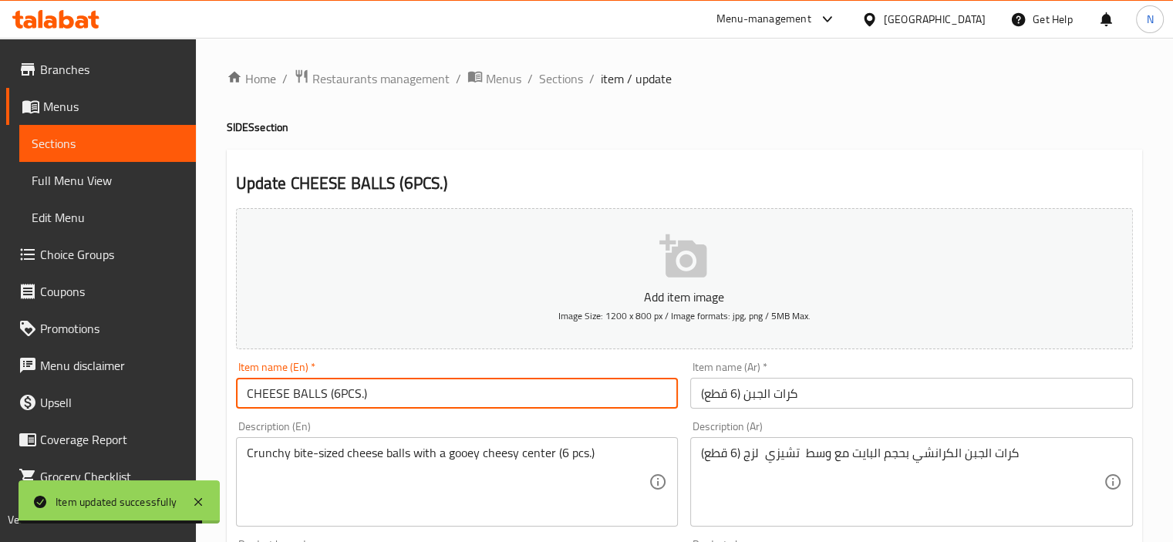
click at [330, 394] on input "CHEESE BALLS (6PCS.)" at bounding box center [457, 393] width 443 height 31
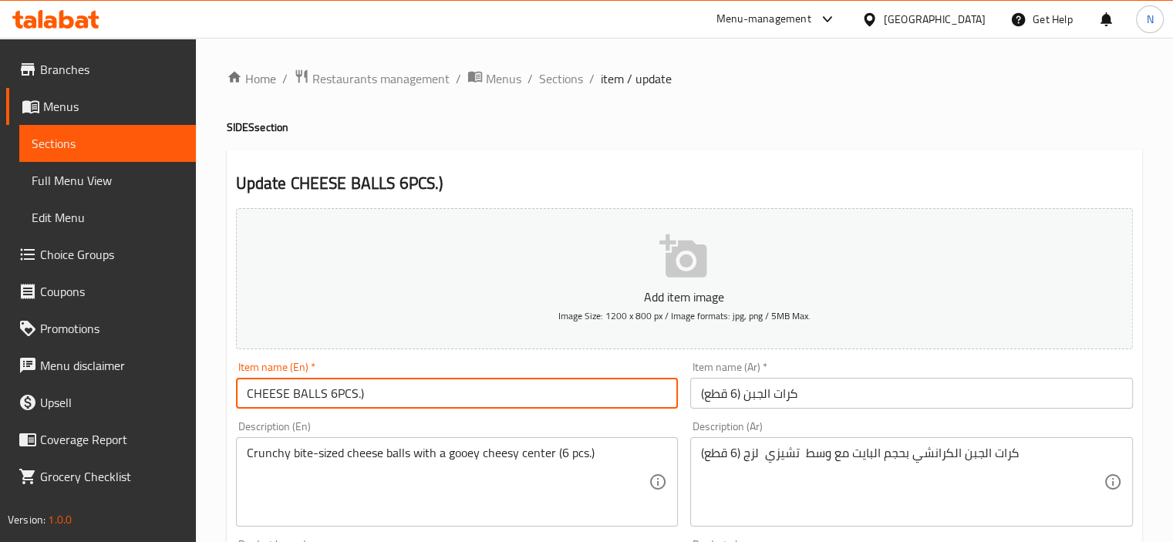
click at [435, 400] on input "CHEESE BALLS 6PCS.)" at bounding box center [457, 393] width 443 height 31
type input "CHEESE BALLS 6PCS"
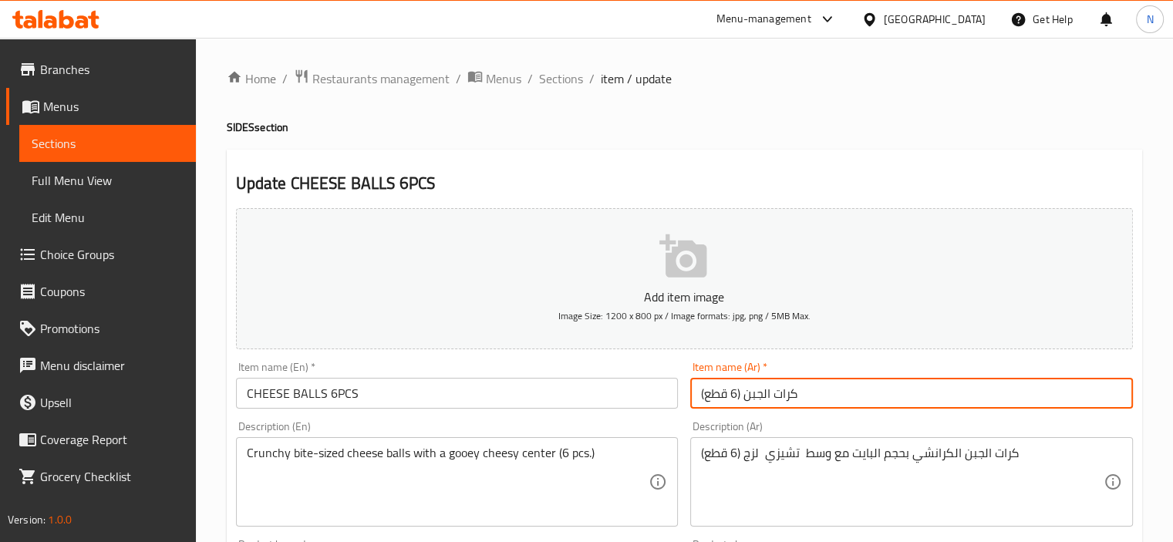
drag, startPoint x: 703, startPoint y: 393, endPoint x: 668, endPoint y: 399, distance: 36.0
click at [668, 399] on div "Add item image Image Size: 1200 x 800 px / Image formats: jpg, png / 5MB Max. I…" at bounding box center [684, 534] width 909 height 665
click at [736, 395] on input "كرات الجبن (6 قطع" at bounding box center [911, 393] width 443 height 31
click at [722, 398] on input "كرات الجبن ( قطع" at bounding box center [911, 393] width 443 height 31
click at [731, 394] on input "كرات الجبن ( قطع" at bounding box center [911, 393] width 443 height 31
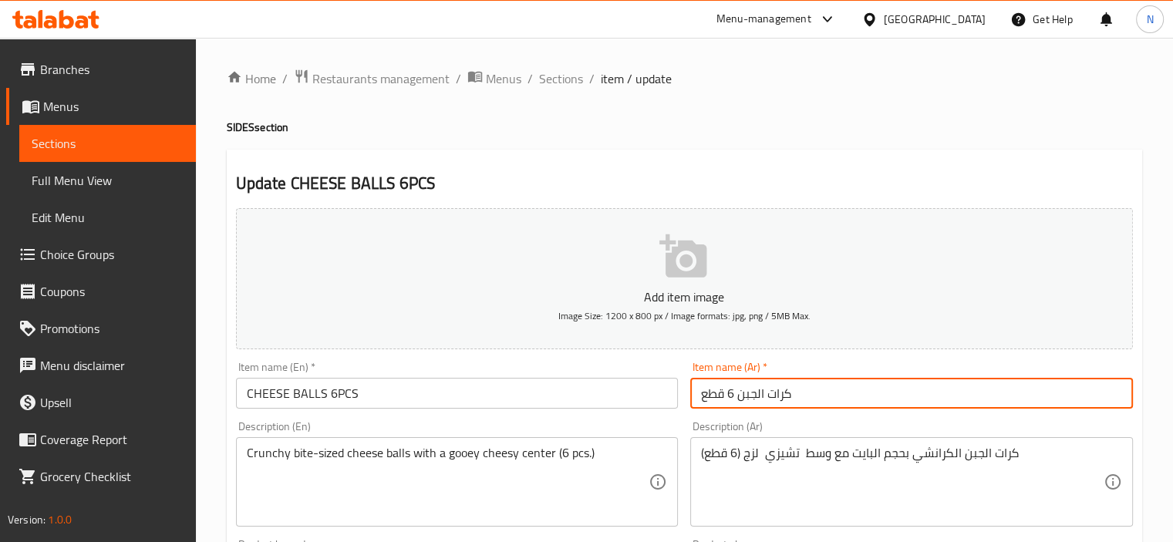
type input "كرات الجبن 6 قطع"
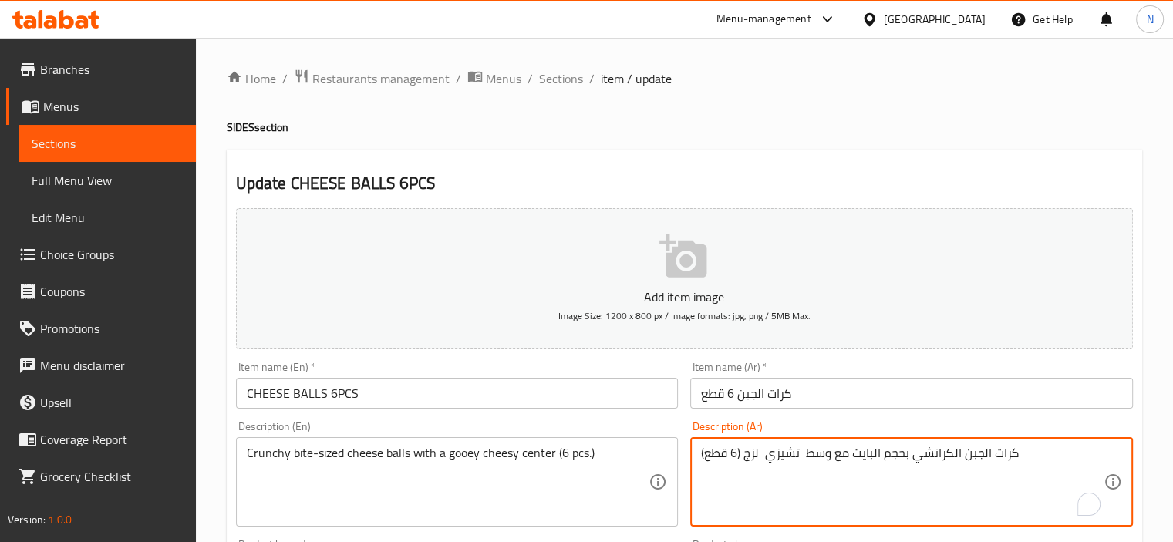
drag, startPoint x: 741, startPoint y: 447, endPoint x: 647, endPoint y: 447, distance: 94.1
type textarea "كرات الجبن الكرانشي بحجم البايت مع وسط تشيزي لزج"
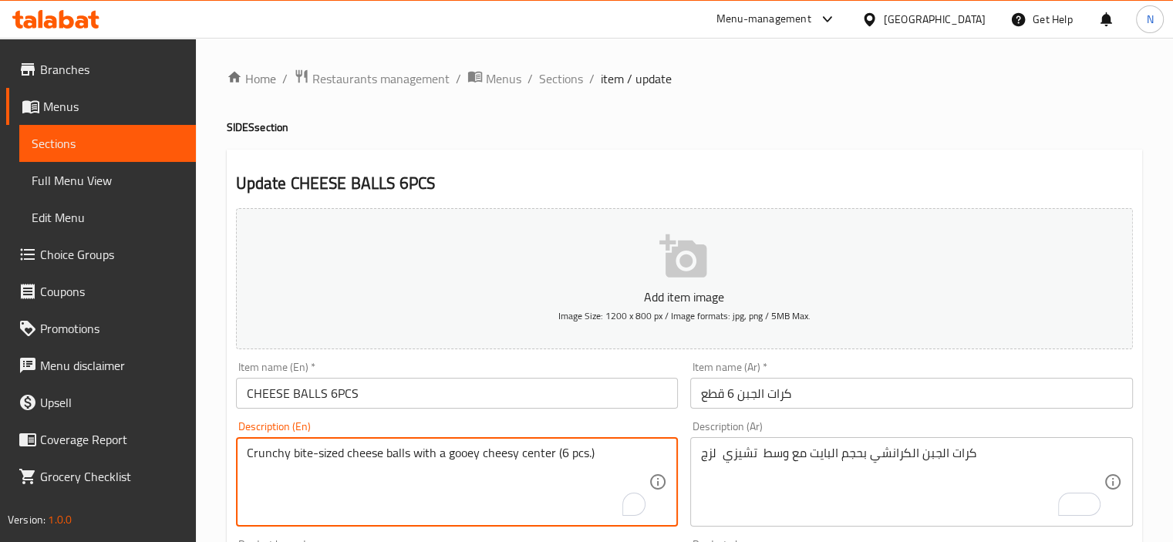
drag, startPoint x: 558, startPoint y: 459, endPoint x: 667, endPoint y: 462, distance: 108.8
type textarea "Crunchy bite-sized cheese balls with a gooey cheesy center"
click at [530, 404] on input "CHEESE BALLS 6PCS" at bounding box center [457, 393] width 443 height 31
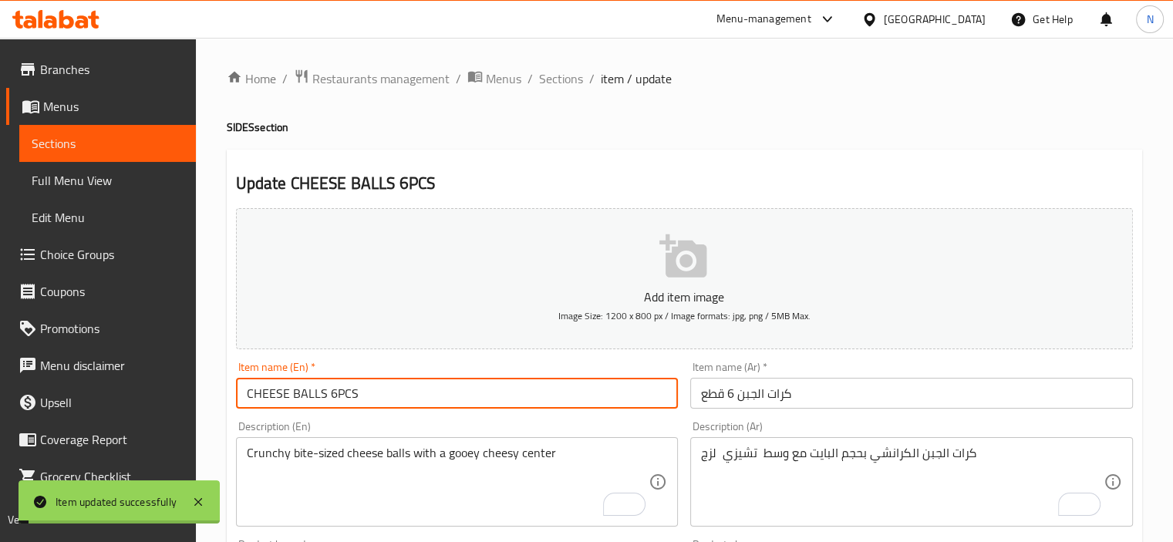
click at [555, 77] on span "Sections" at bounding box center [561, 78] width 44 height 19
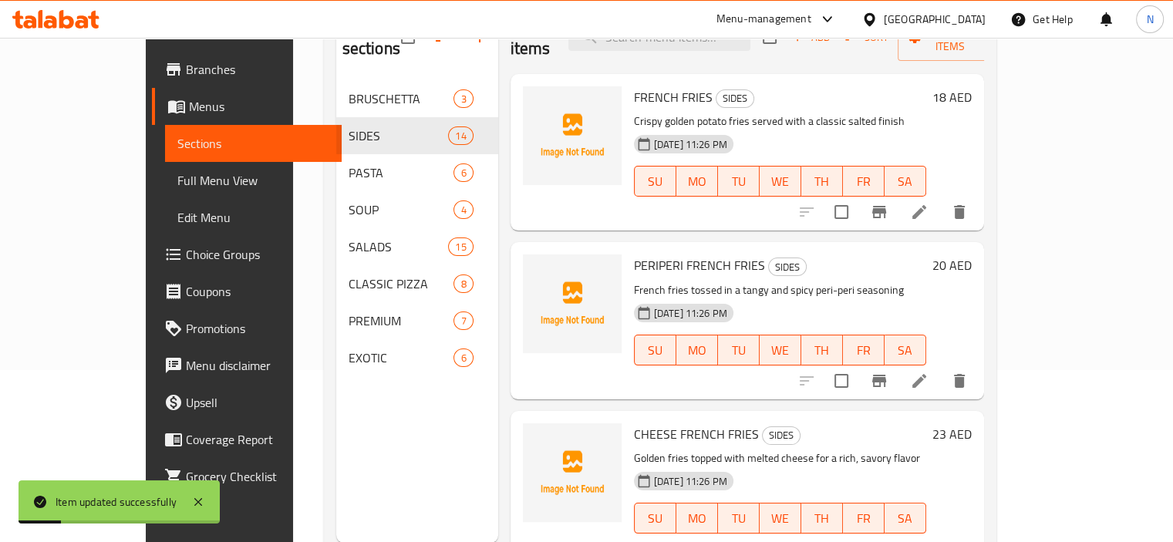
scroll to position [216, 0]
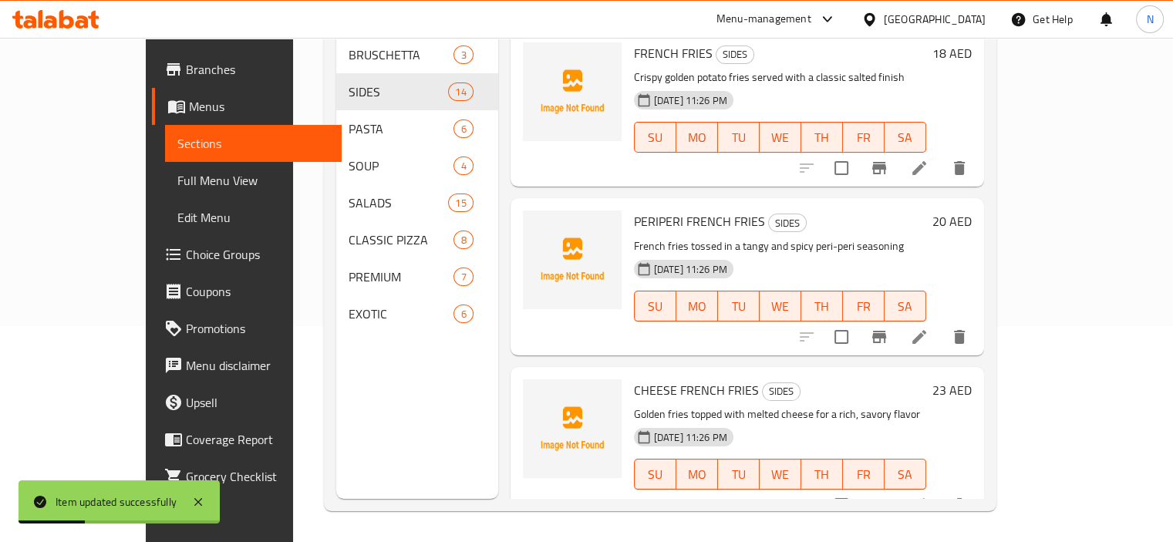
click at [852, 336] on div "Menu items Add Sort Manage items FRENCH FRIES SIDES Crispy golden potato fries …" at bounding box center [741, 228] width 486 height 542
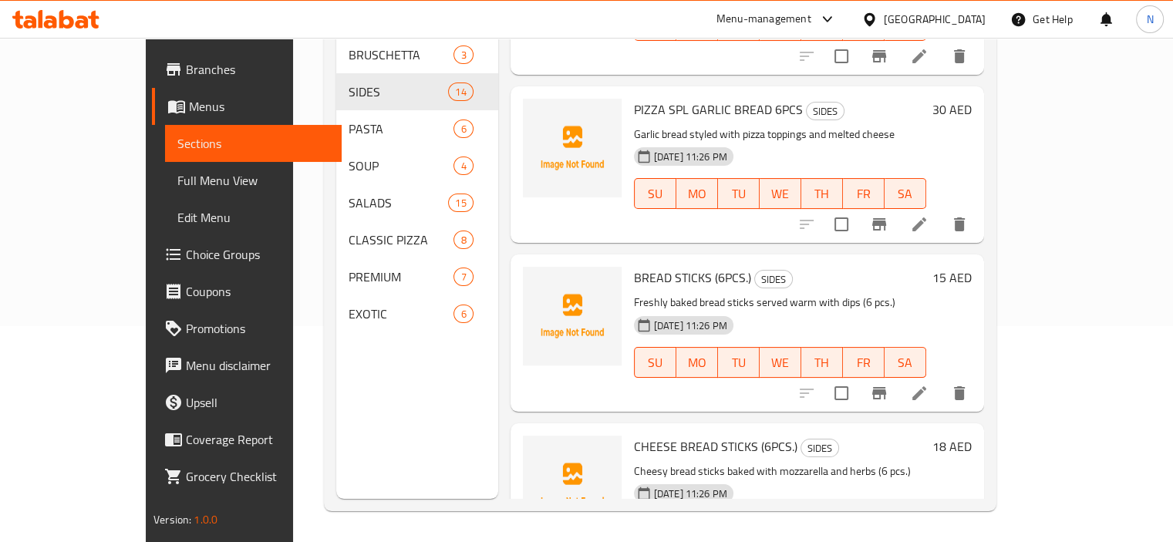
scroll to position [1487, 0]
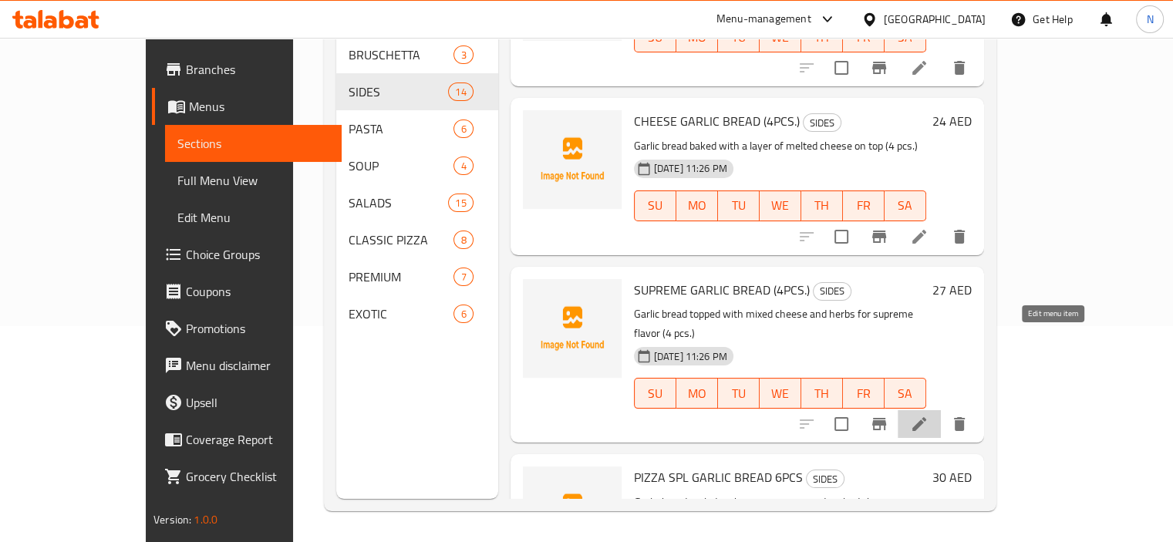
click at [929, 415] on icon at bounding box center [919, 424] width 19 height 19
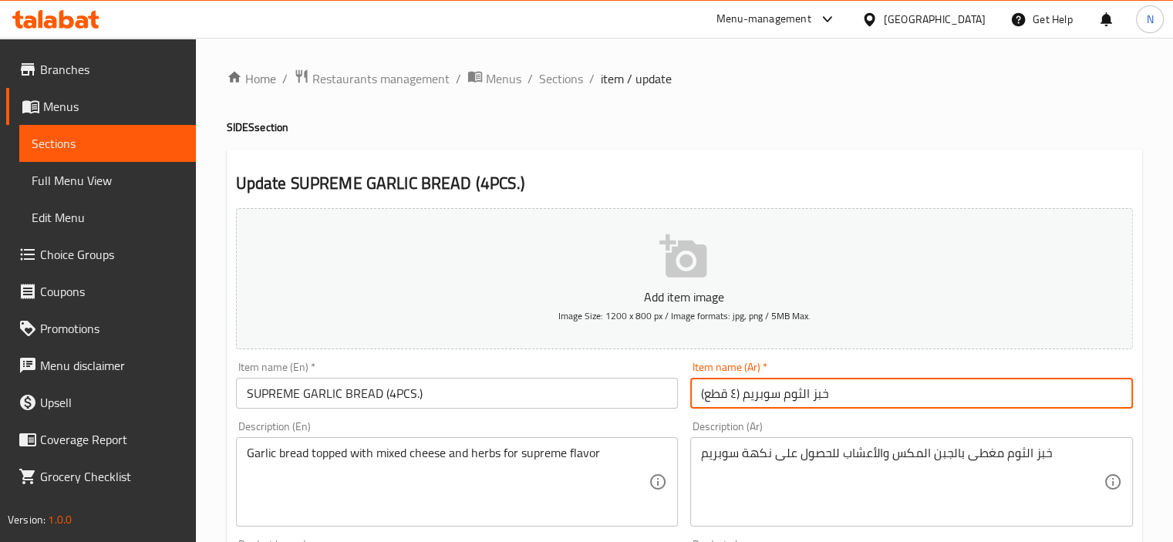
click at [737, 393] on input "خبز الثوم سوبريم (٤ قطع)" at bounding box center [911, 393] width 443 height 31
type input "خبز الثوم سوبريم (4 قطع)"
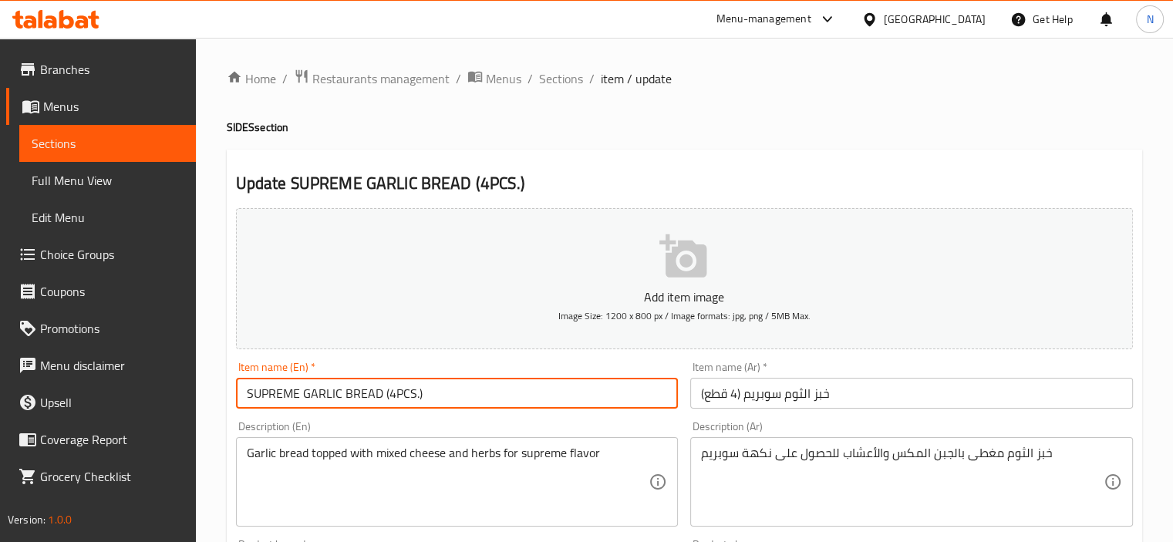
click at [586, 407] on input "SUPREME GARLIC BREAD (4PCS.)" at bounding box center [457, 393] width 443 height 31
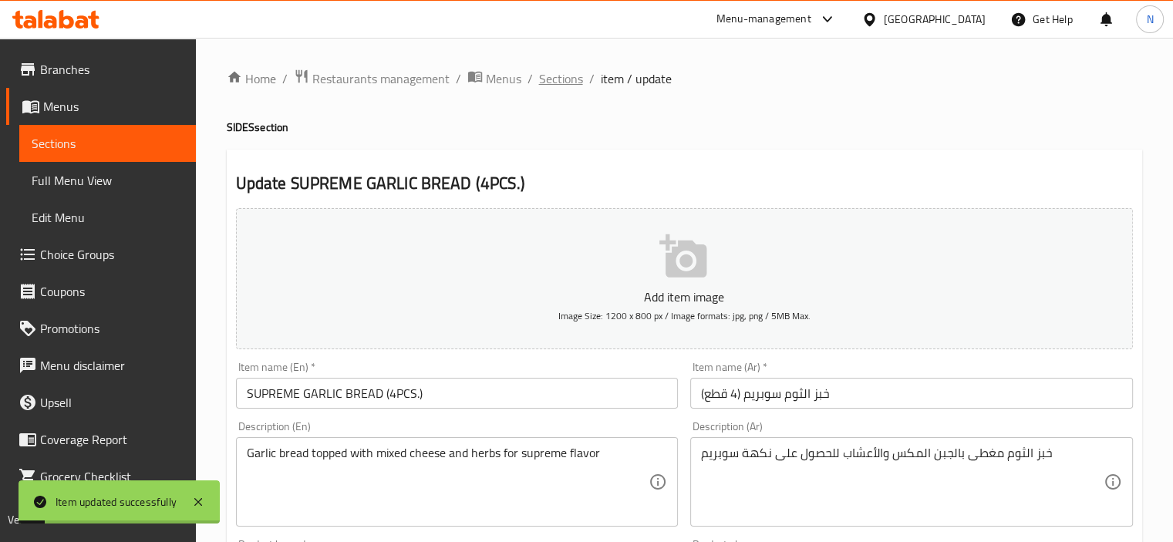
click at [547, 80] on span "Sections" at bounding box center [561, 78] width 44 height 19
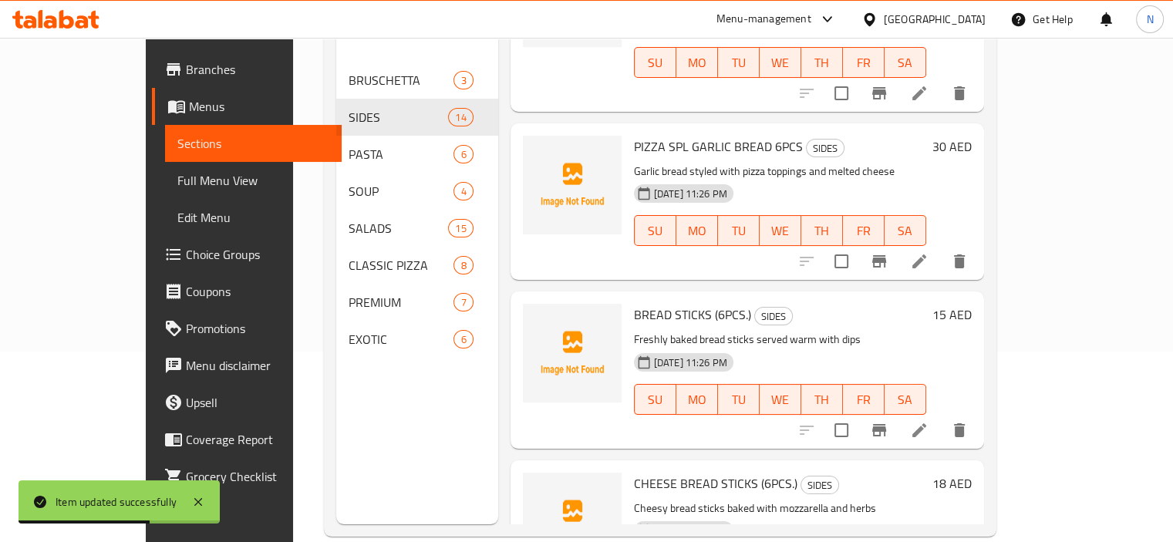
scroll to position [216, 0]
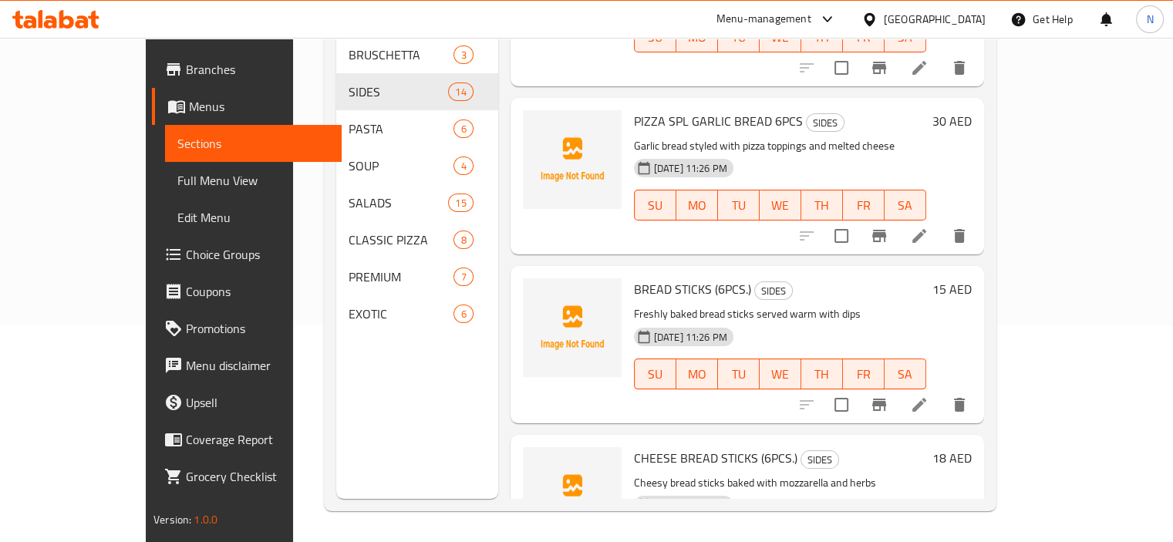
click at [926, 474] on p "Cheesy bread sticks baked with mozzarella and herbs" at bounding box center [780, 483] width 292 height 19
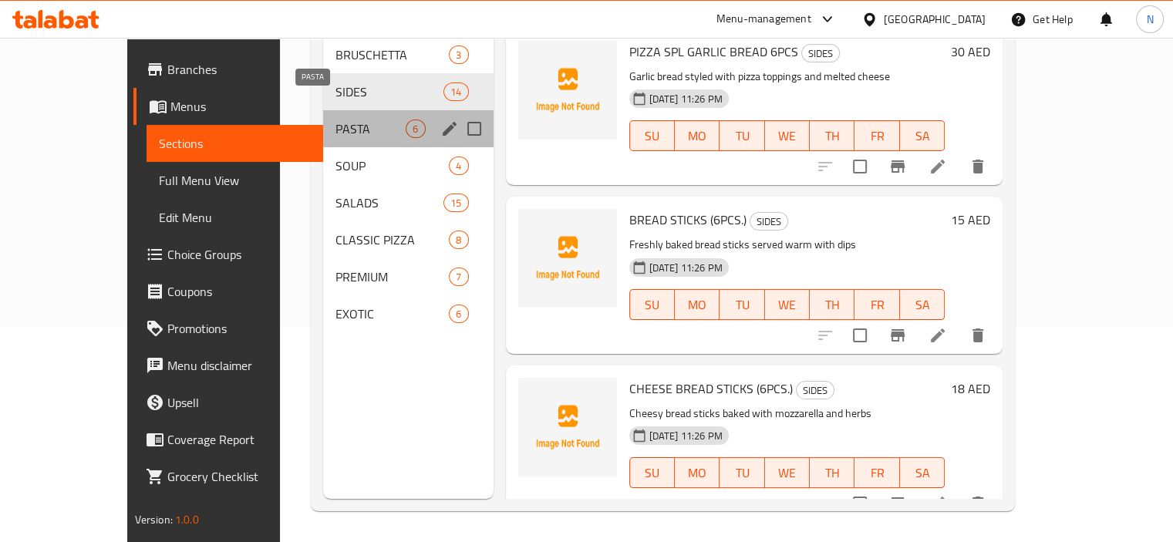
click at [336, 120] on span "PASTA" at bounding box center [371, 129] width 70 height 19
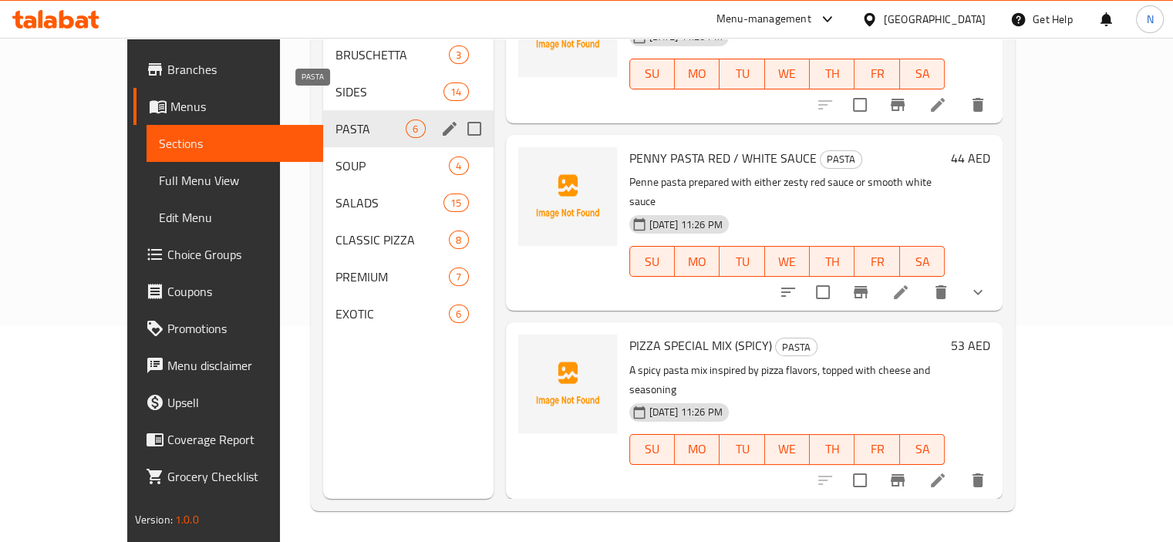
scroll to position [507, 0]
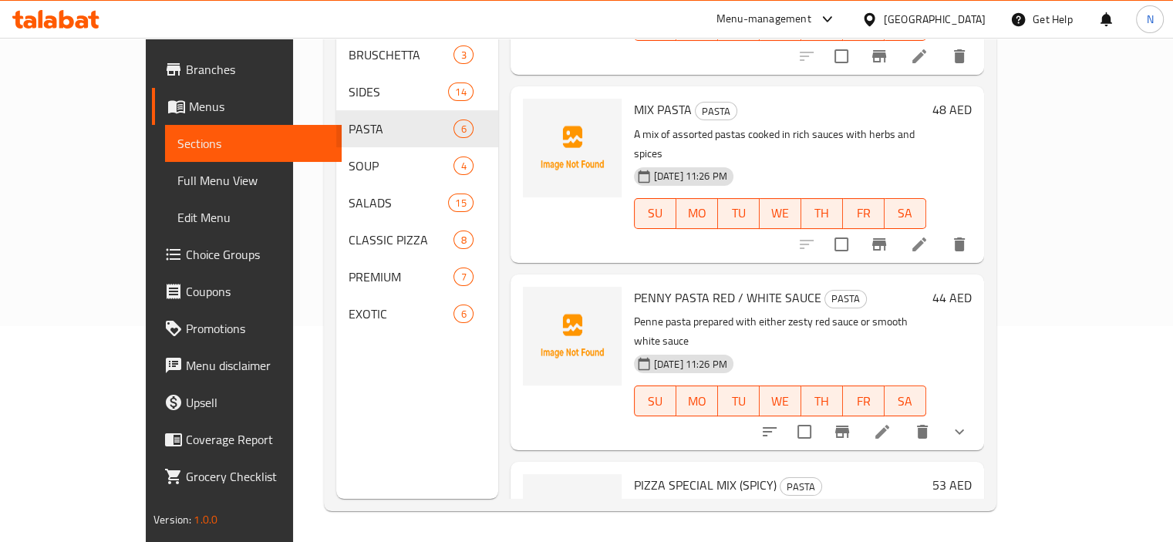
click at [875, 287] on h6 "PENNY PASTA RED / WHITE SAUCE PASTA" at bounding box center [780, 298] width 292 height 22
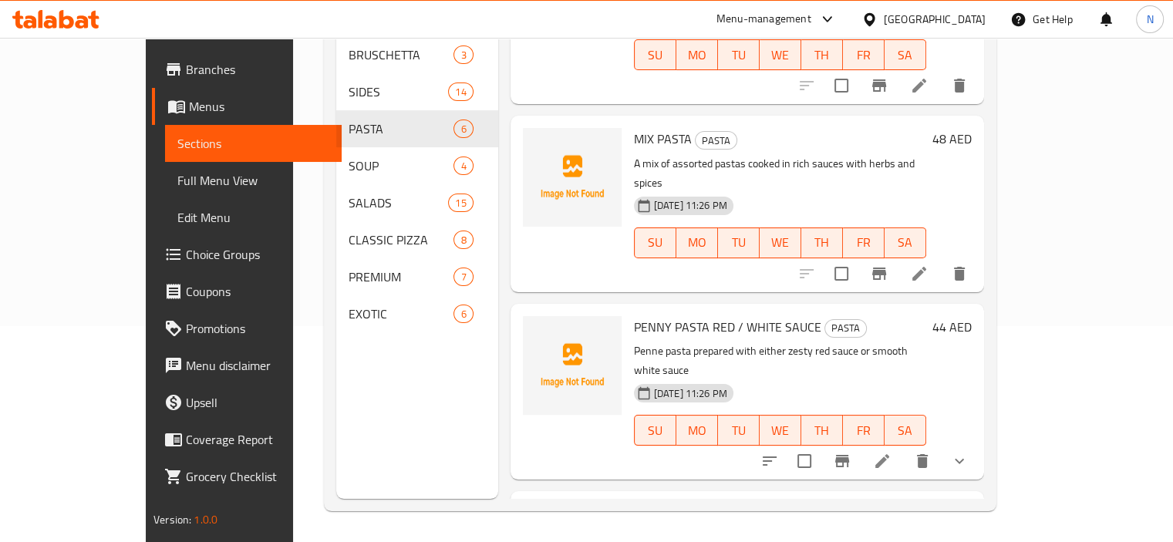
scroll to position [476, 0]
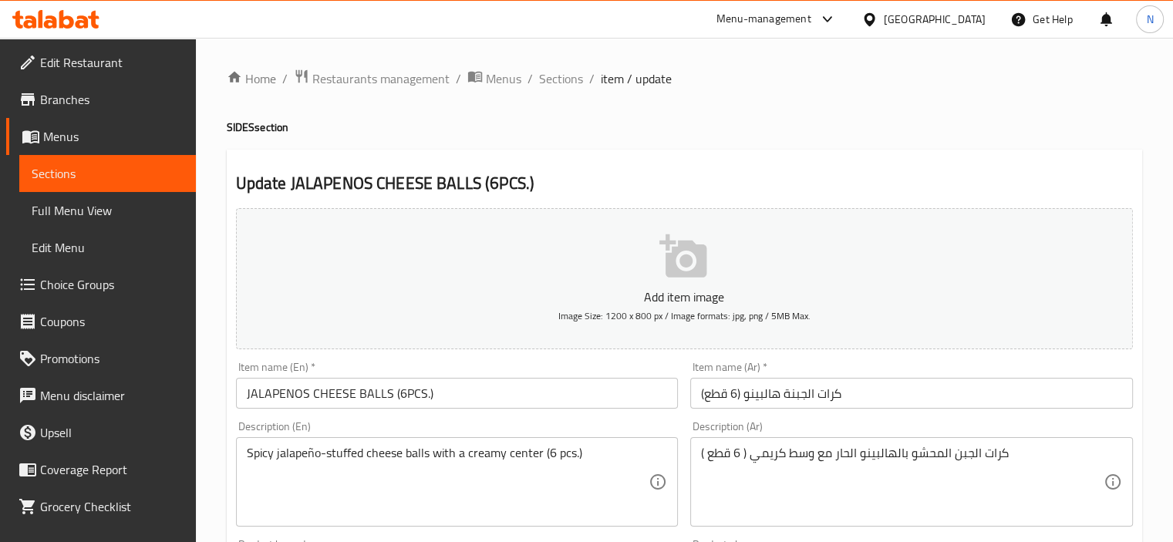
click at [430, 416] on div "Description (En) Spicy jalapeño-stuffed cheese balls with a creamy center (6 pc…" at bounding box center [457, 474] width 455 height 118
click at [444, 394] on input "JALAPENOS CHEESE BALLS (6PCS.)" at bounding box center [457, 393] width 443 height 31
click at [442, 387] on input "JALAPENOS CHEESE BALLS (6PCS" at bounding box center [457, 393] width 443 height 31
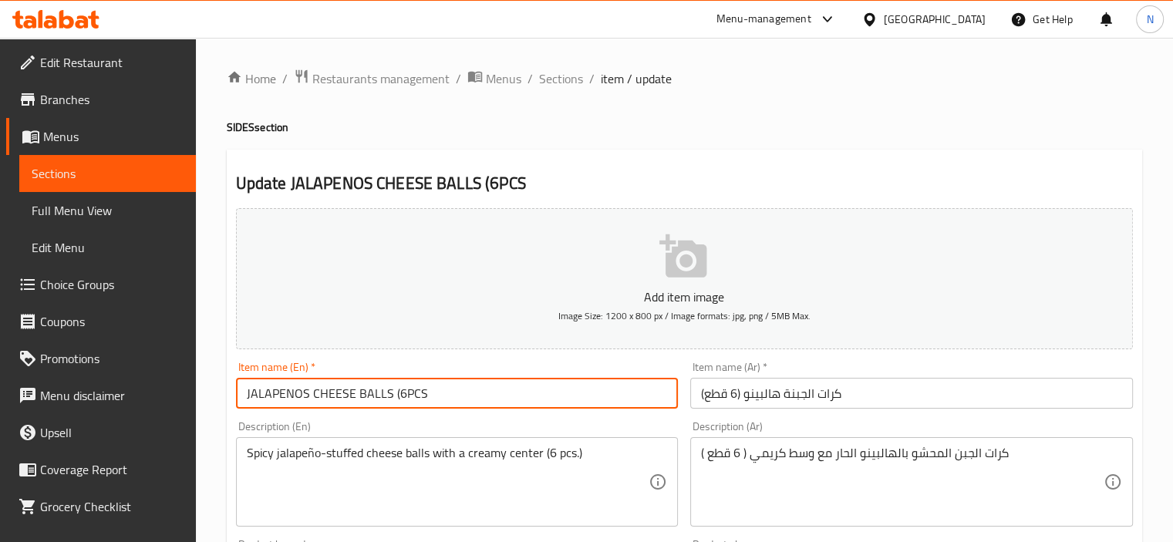
click at [397, 390] on input "JALAPENOS CHEESE BALLS (6PCS" at bounding box center [457, 393] width 443 height 31
type input "JALAPENOS CHEESE BALLS 6PCS"
click at [710, 397] on input "كرات الجبنة هالبينو (6 قطع)" at bounding box center [911, 393] width 443 height 31
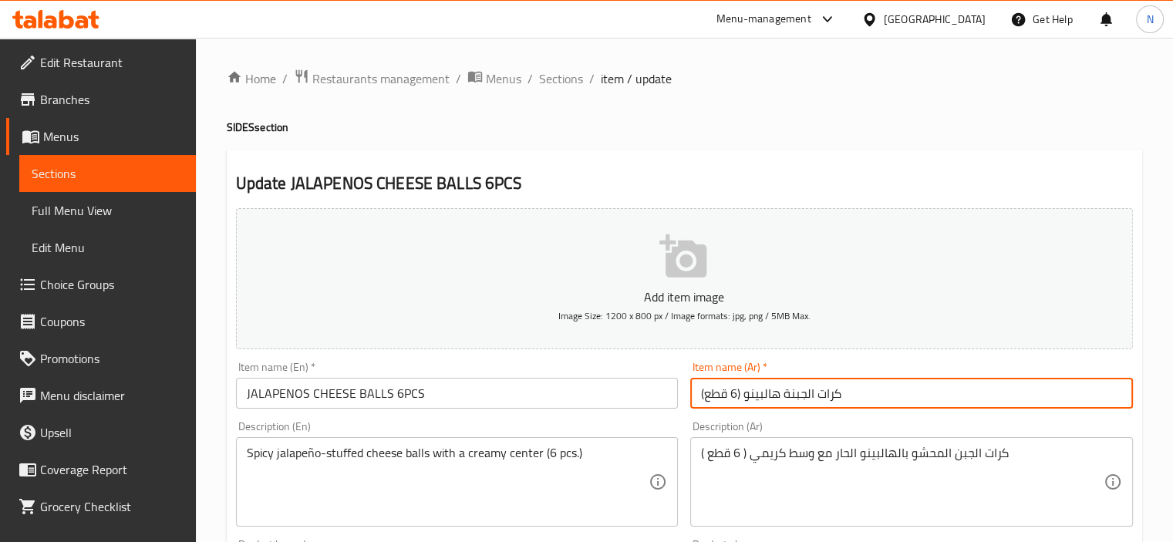
click at [703, 396] on input "كرات الجبنة هالبينو (6 قطع)" at bounding box center [911, 393] width 443 height 31
drag, startPoint x: 699, startPoint y: 394, endPoint x: 707, endPoint y: 390, distance: 8.6
click at [707, 390] on input "كرات الجبنة هالبينو (6 قطع)" at bounding box center [911, 393] width 443 height 31
click at [739, 395] on input "كرات الجبنة هالبينو (6 قطع" at bounding box center [911, 393] width 443 height 31
type input "كرات الجبنة هالبينو 6 قطع"
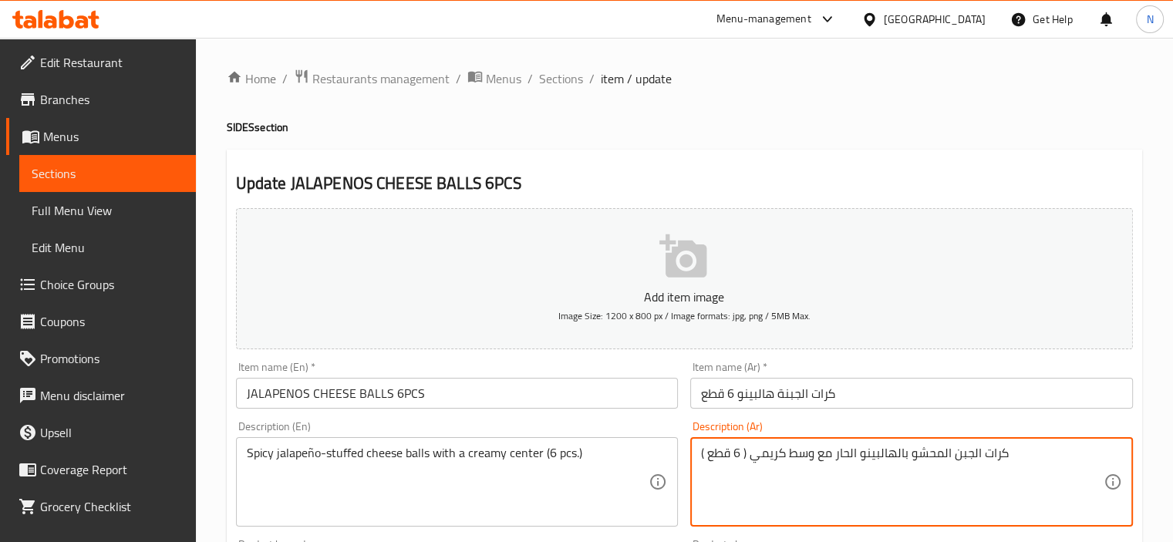
drag, startPoint x: 747, startPoint y: 450, endPoint x: 611, endPoint y: 463, distance: 136.4
type textarea "كرات الجبن المحشو بالهالبينو الحار مع وسط كريمي"
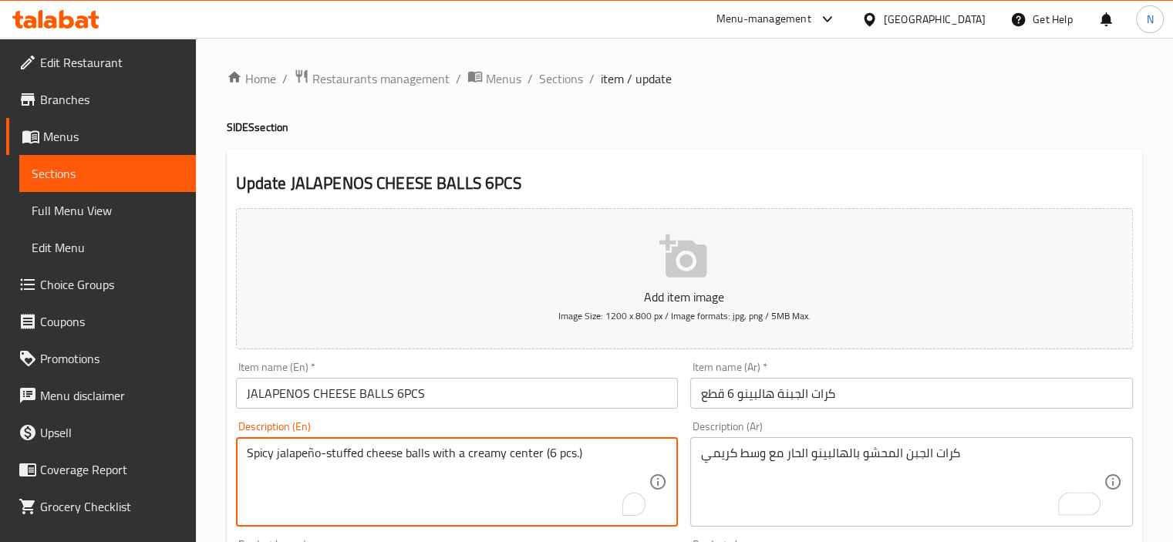
drag, startPoint x: 592, startPoint y: 453, endPoint x: 542, endPoint y: 460, distance: 50.7
click at [513, 399] on input "JALAPENOS CHEESE BALLS 6PCS" at bounding box center [457, 393] width 443 height 31
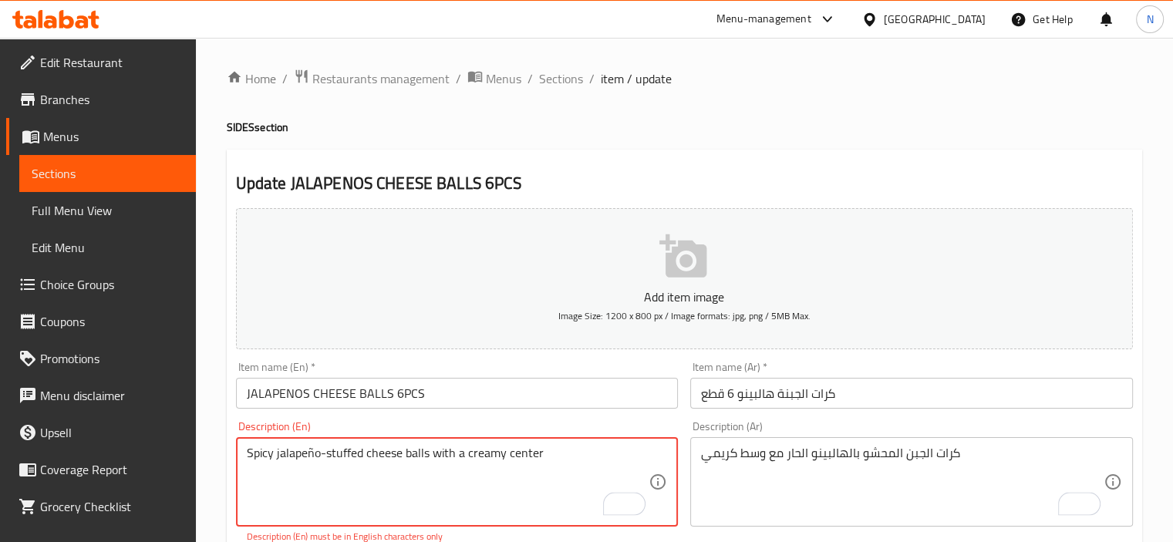
click at [314, 450] on textarea "Spicy jalapeño-stuffed cheese balls with a creamy center" at bounding box center [448, 482] width 403 height 73
click at [314, 450] on textarea "Spicy jalapeo-stuffed cheese balls with a creamy center" at bounding box center [448, 482] width 403 height 73
click at [314, 450] on textarea "Spicy jalape-stuffed cheese balls with a creamy center" at bounding box center [448, 482] width 403 height 73
type textarea "Spicy jalapeno stuffed cheese balls with a creamy center"
click at [465, 396] on input "JALAPENOS CHEESE BALLS 6PCS" at bounding box center [457, 393] width 443 height 31
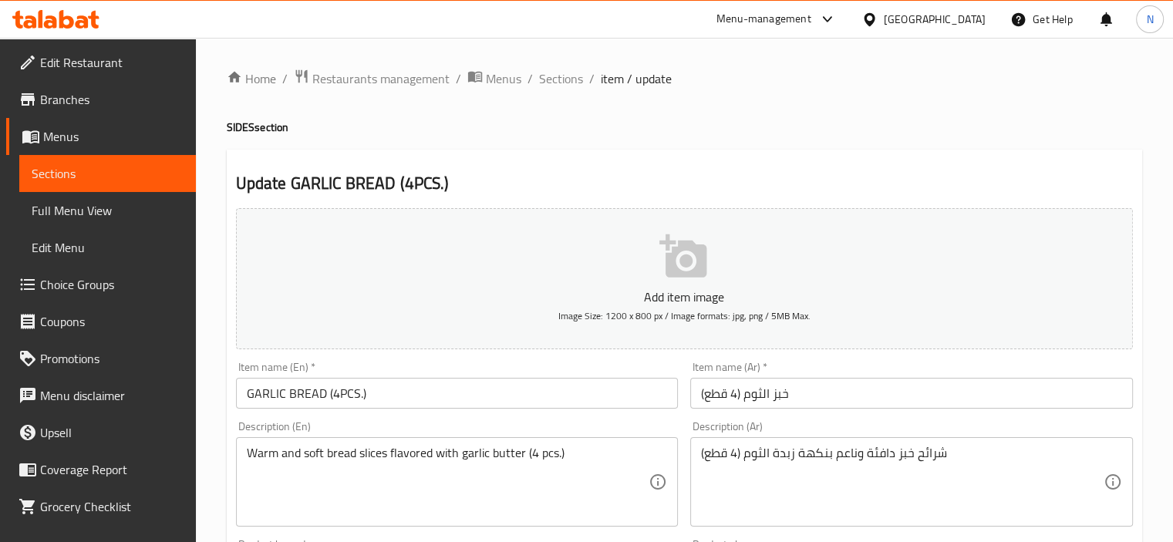
click at [579, 431] on div "Description (En) Warm and soft bread slices flavored with garlic butter (4 pcs.…" at bounding box center [457, 474] width 443 height 106
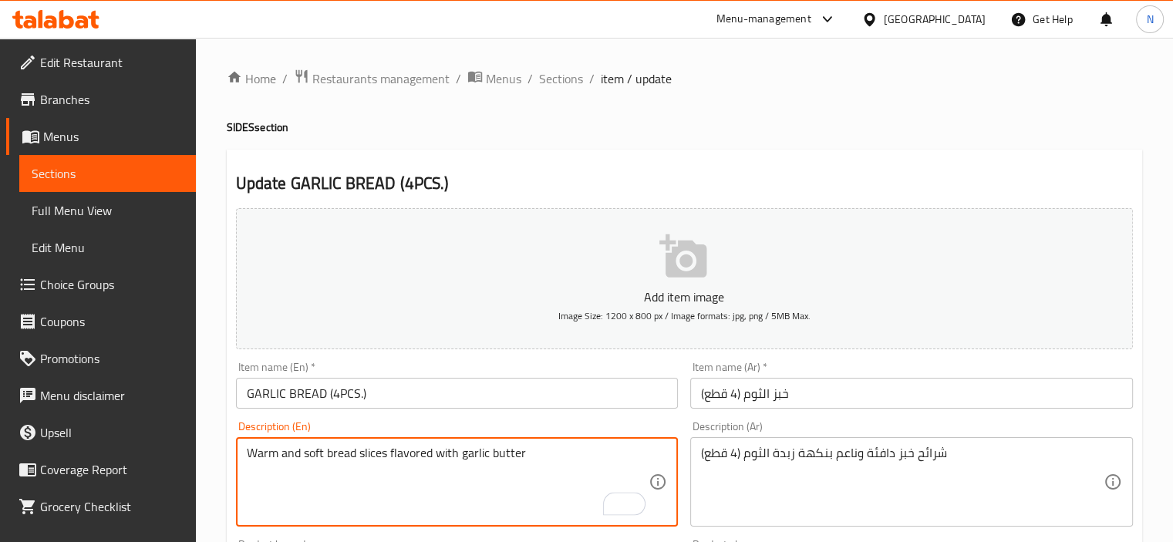
type textarea "Warm and soft bread slices flavored with garlic butter"
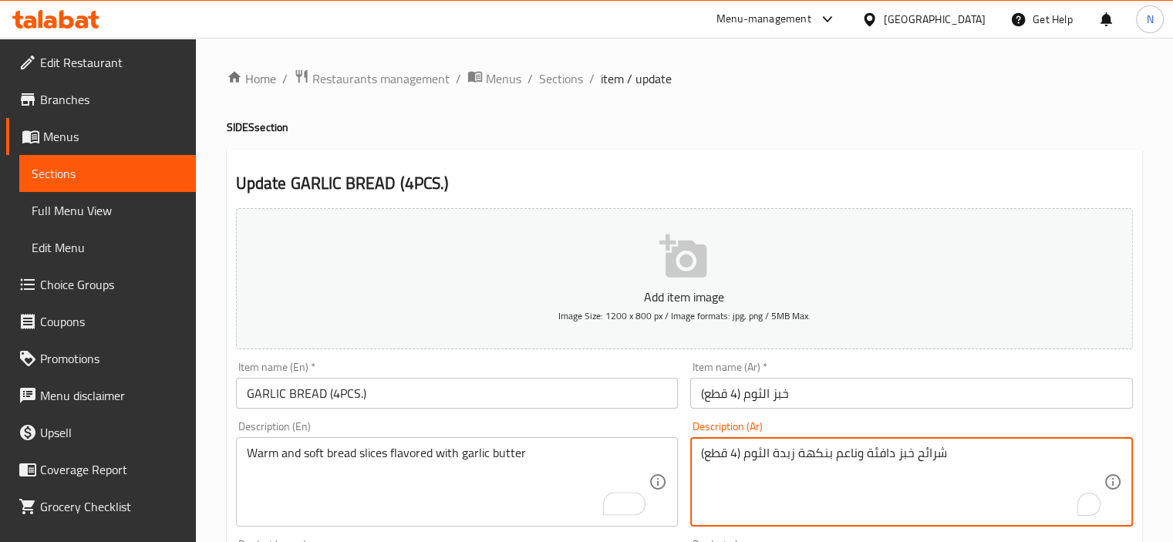
drag, startPoint x: 739, startPoint y: 450, endPoint x: 682, endPoint y: 450, distance: 57.1
click at [706, 453] on textarea "شرائح خبز دافئة وناعم بنكهة زبدة الثوم (4 قطع)" at bounding box center [902, 482] width 403 height 73
drag, startPoint x: 706, startPoint y: 453, endPoint x: 731, endPoint y: 453, distance: 25.5
click at [731, 453] on textarea "شرائح خبز دافئة وناعم بنكهة زبدة الثوم (4 قطع)" at bounding box center [902, 482] width 403 height 73
drag, startPoint x: 744, startPoint y: 453, endPoint x: 697, endPoint y: 456, distance: 46.4
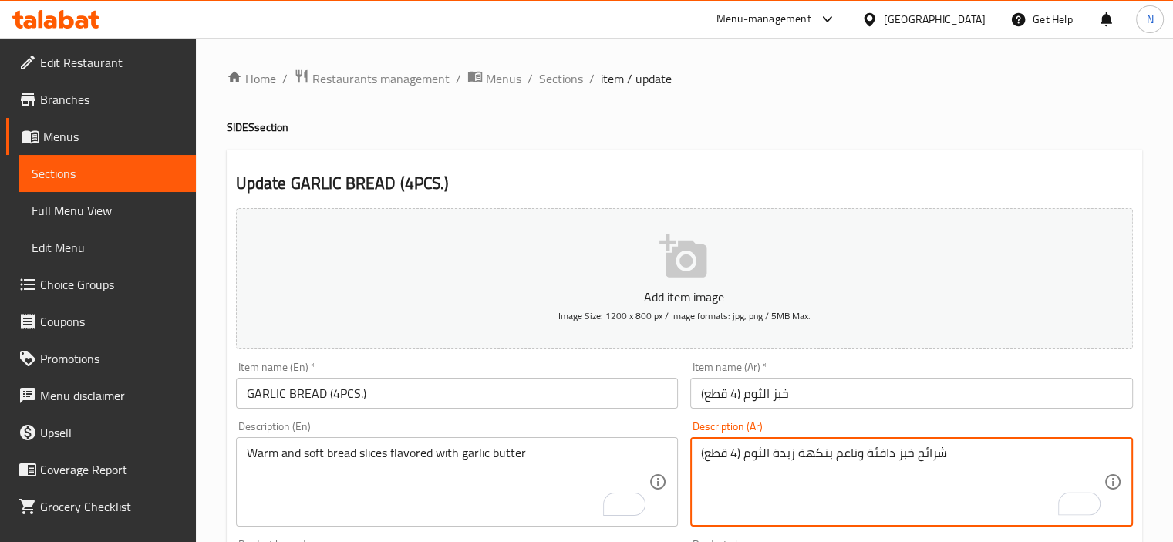
click at [697, 456] on div "شرائح خبز دافئة وناعم بنكهة زبدة الثوم (4 قطع) Description (Ar)" at bounding box center [911, 481] width 443 height 89
type textarea "شرائح خبز دافئة وناعم بنكهة زبدة الثوم"
click at [540, 369] on div "Item name (En)   * GARLIC BREAD (4PCS.) Item name (En) *" at bounding box center [457, 385] width 443 height 47
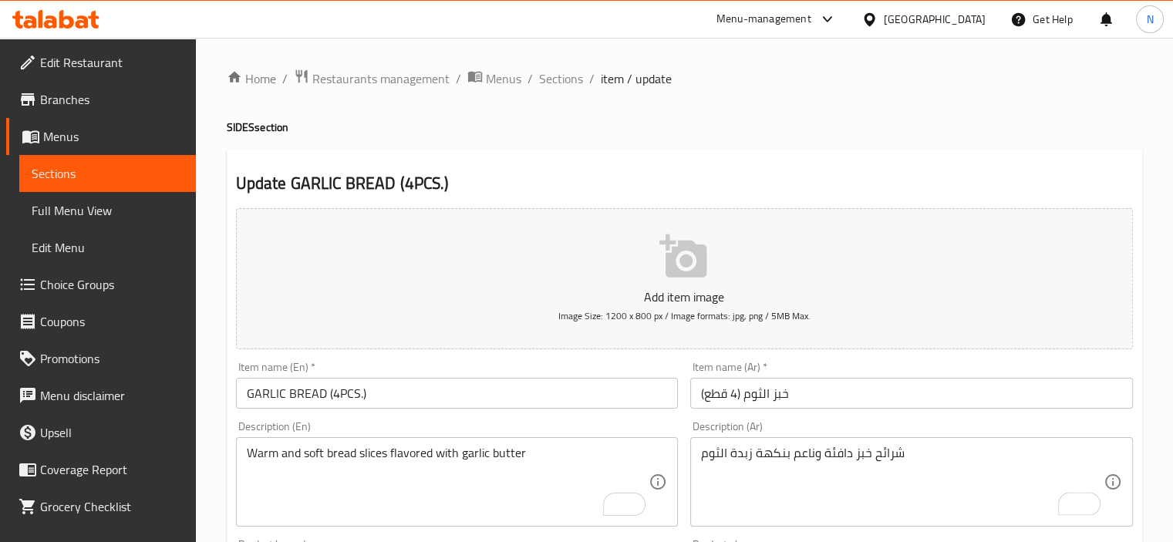
click at [538, 382] on input "GARLIC BREAD (4PCS.)" at bounding box center [457, 393] width 443 height 31
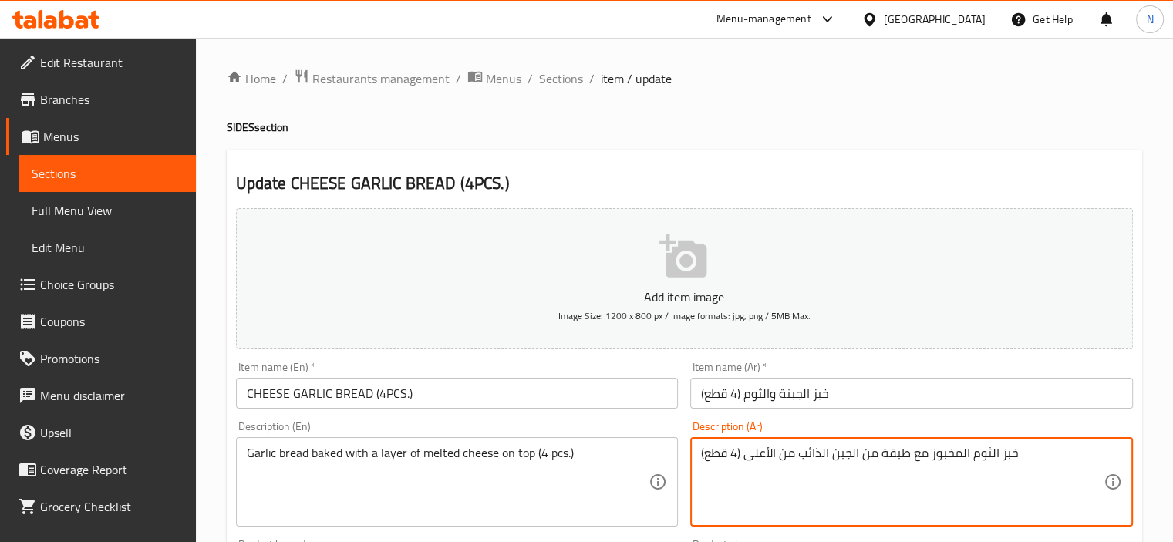
drag, startPoint x: 740, startPoint y: 458, endPoint x: 649, endPoint y: 456, distance: 91.8
type textarea "خبز الثوم المخبوز مع طبقة من الجبن الذائب من الأعلى"
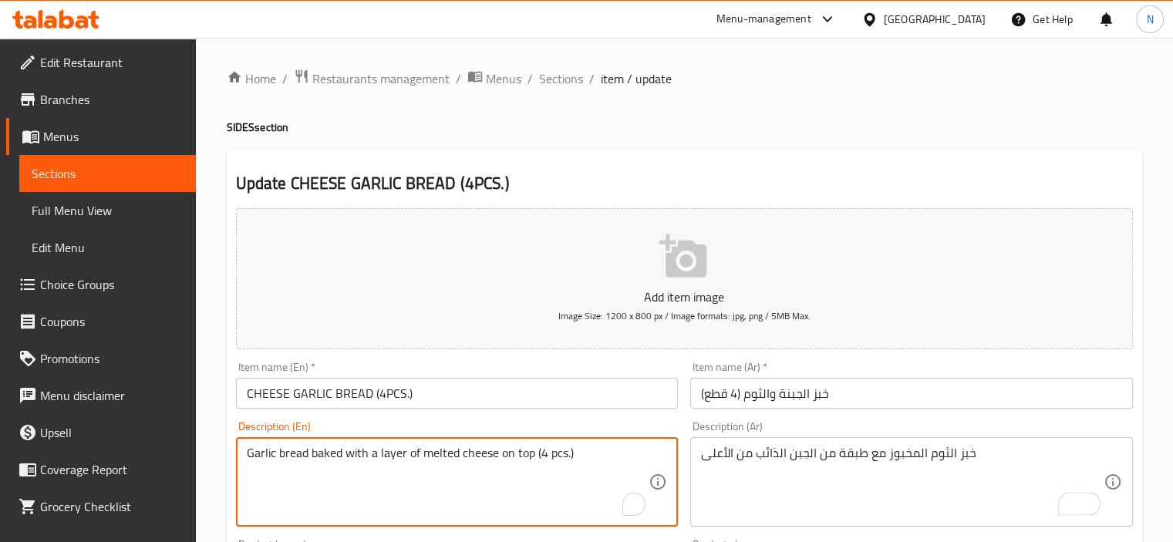
drag, startPoint x: 580, startPoint y: 450, endPoint x: 538, endPoint y: 455, distance: 41.9
type textarea "Garlic bread baked with a layer of melted cheese on top"
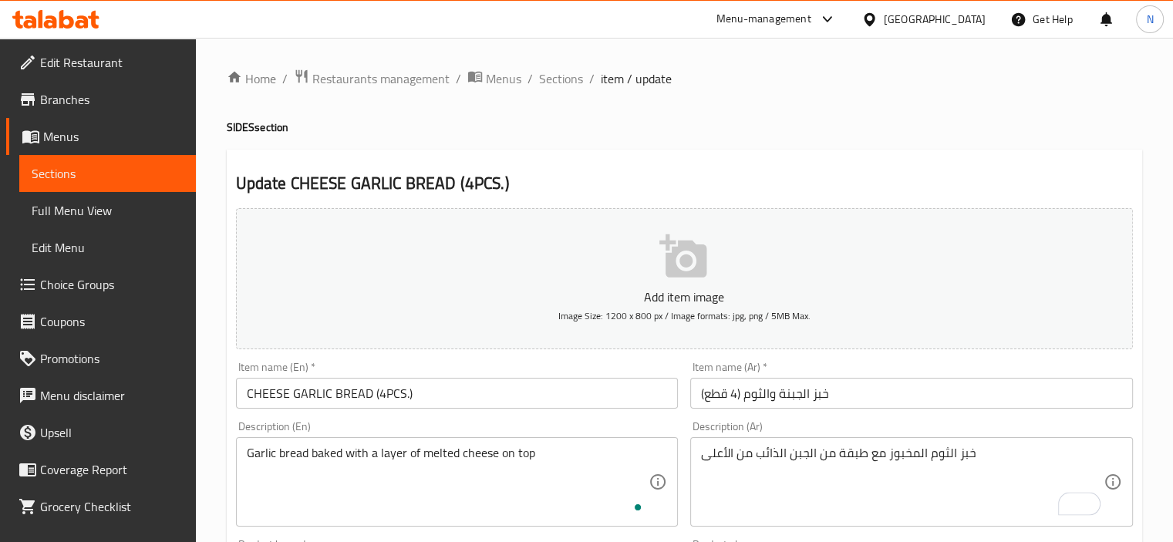
click at [494, 374] on div "Item name (En)   * CHEESE GARLIC BREAD (4PCS.) Item name (En) *" at bounding box center [457, 385] width 443 height 47
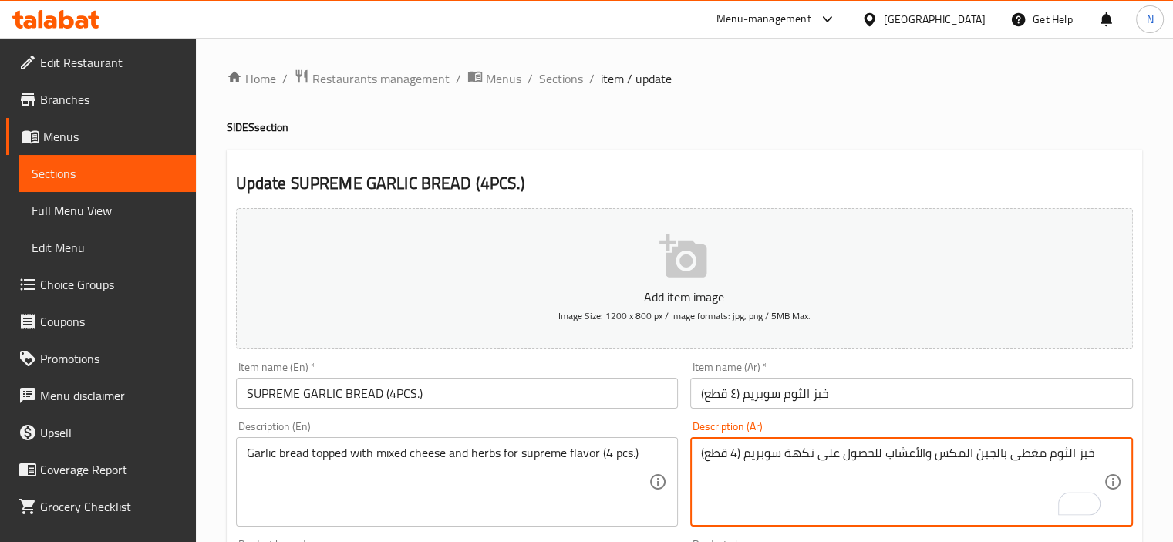
drag, startPoint x: 737, startPoint y: 447, endPoint x: 710, endPoint y: 453, distance: 27.7
click at [710, 453] on textarea "خبز الثوم مغطى بالجبن المكس والأعشاب للحصول على نكهة سوبريم (4ع)" at bounding box center [902, 482] width 403 height 73
click at [710, 453] on textarea "خبز الثوم مغطى بالجبن المكس والأعشاب للحصول على نكهة سوبريم ()" at bounding box center [902, 482] width 403 height 73
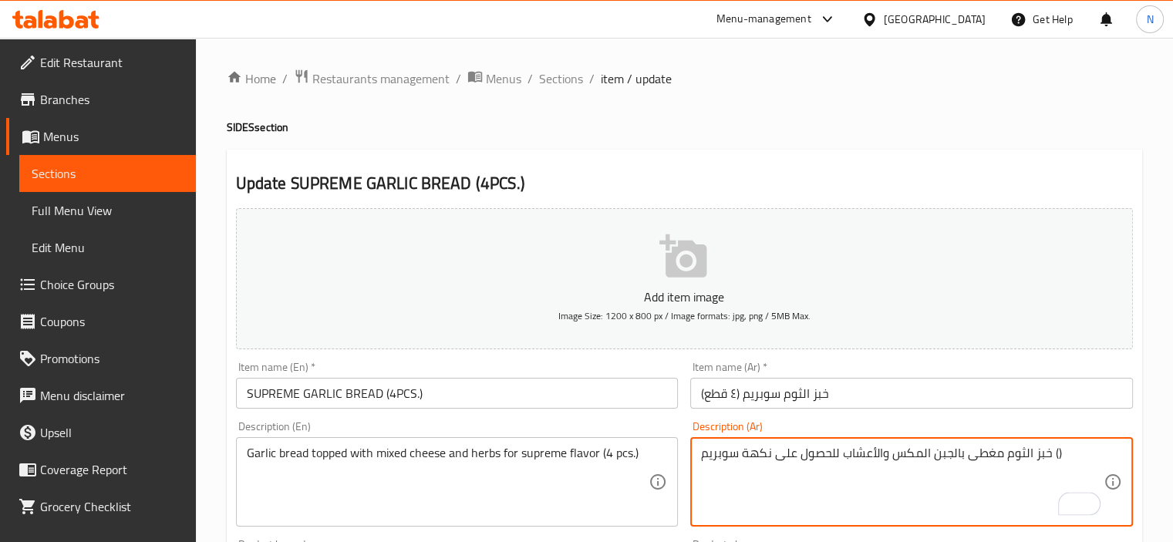
click at [1063, 460] on textarea "خبز الثوم مغطى بالجبن المكس والأعشاب للحصول على نكهة سوبريم ()" at bounding box center [902, 482] width 403 height 73
drag, startPoint x: 1053, startPoint y: 453, endPoint x: 1066, endPoint y: 451, distance: 13.2
click at [1066, 451] on textarea "خبز الثوم مغطى بالجبن المكس والأعشاب للحصول على نكهة سوبريم ()" at bounding box center [902, 482] width 403 height 73
type textarea "خبز الثوم مغطى بالجبن المكس والأعشاب للحصول على نكهة سوبريم"
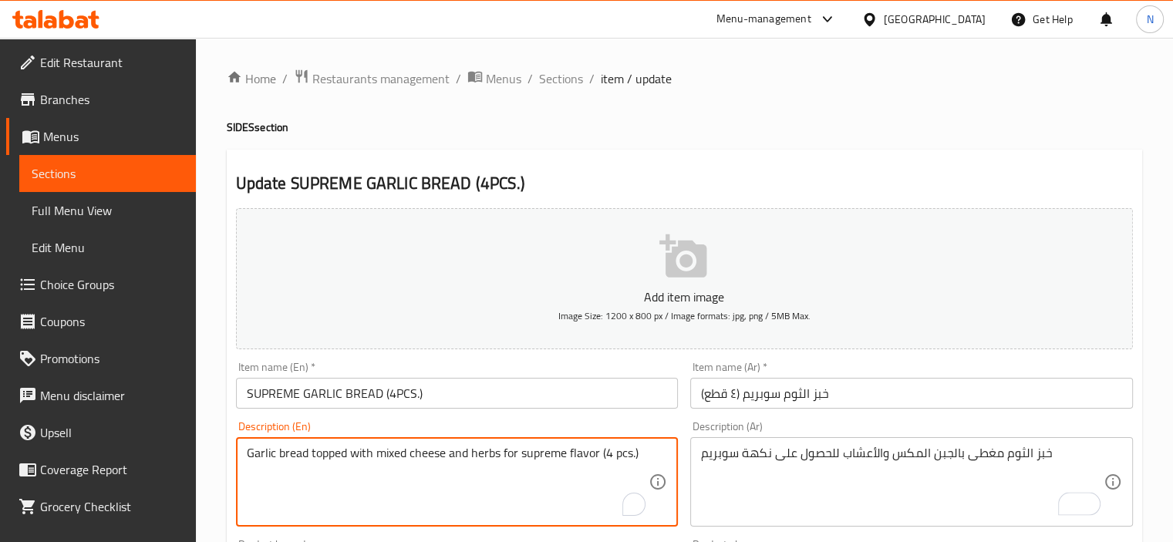
drag, startPoint x: 599, startPoint y: 450, endPoint x: 660, endPoint y: 448, distance: 61.7
type textarea "Garlic bread topped with mixed cheese and herbs for supreme flavor"
click at [504, 400] on input "SUPREME GARLIC BREAD (4PCS.)" at bounding box center [457, 393] width 443 height 31
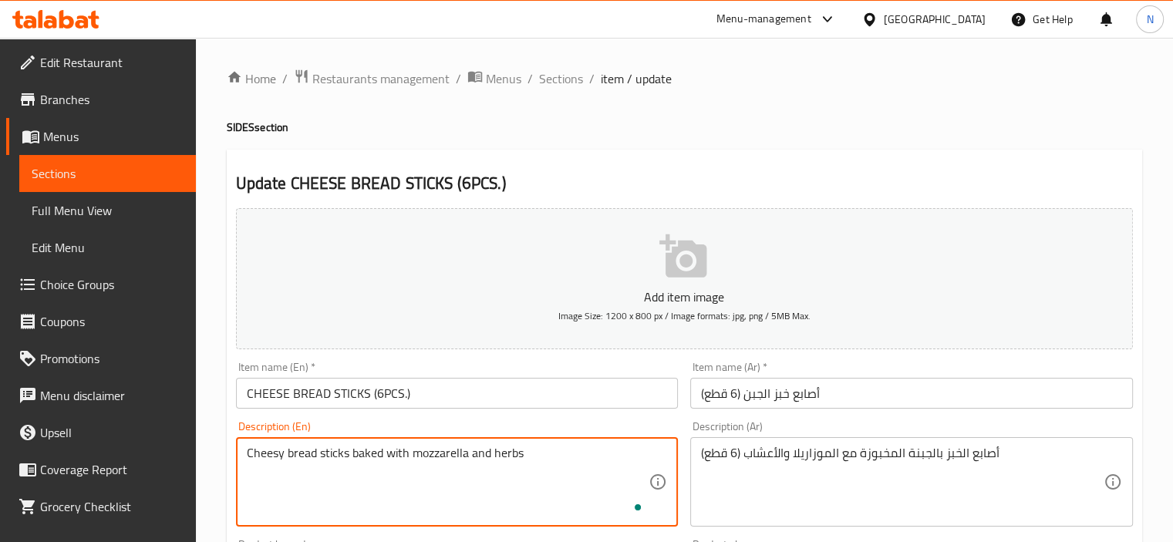
type textarea "Cheesy bread sticks baked with mozzarella and herbs"
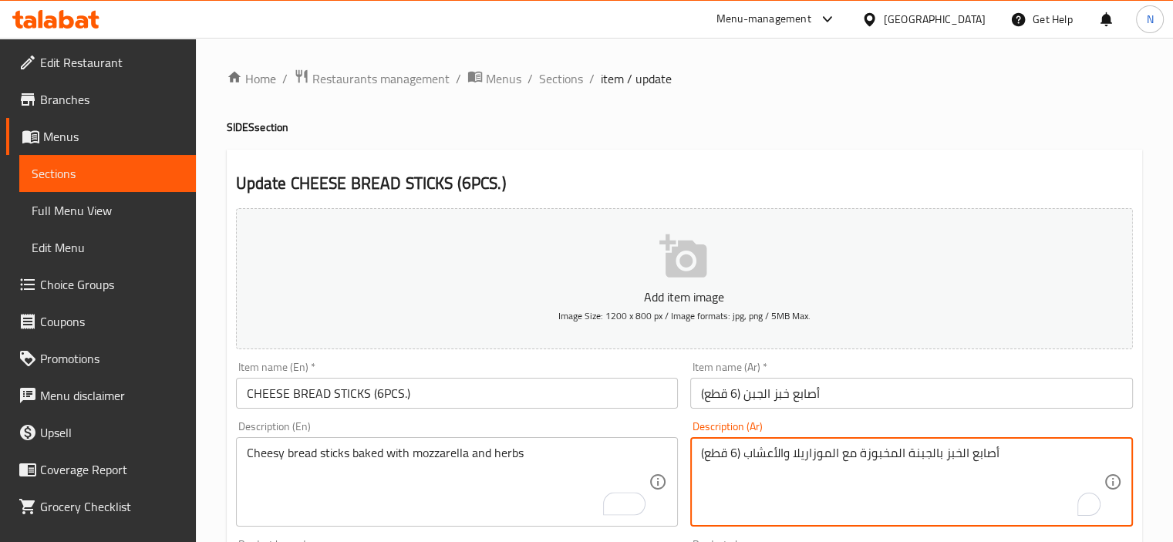
drag, startPoint x: 740, startPoint y: 453, endPoint x: 683, endPoint y: 463, distance: 58.7
type textarea "أصابع الخبز بالجبنة المخبوزة مع الموزاريلا والأعشاب"
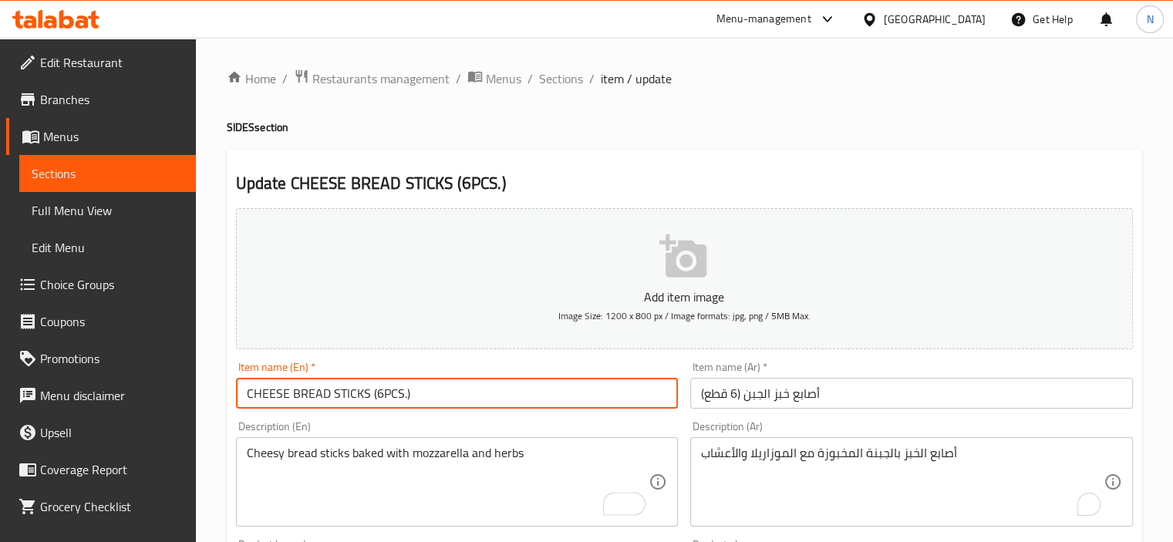
click at [609, 393] on input "CHEESE BREAD STICKS (6PCS.)" at bounding box center [457, 393] width 443 height 31
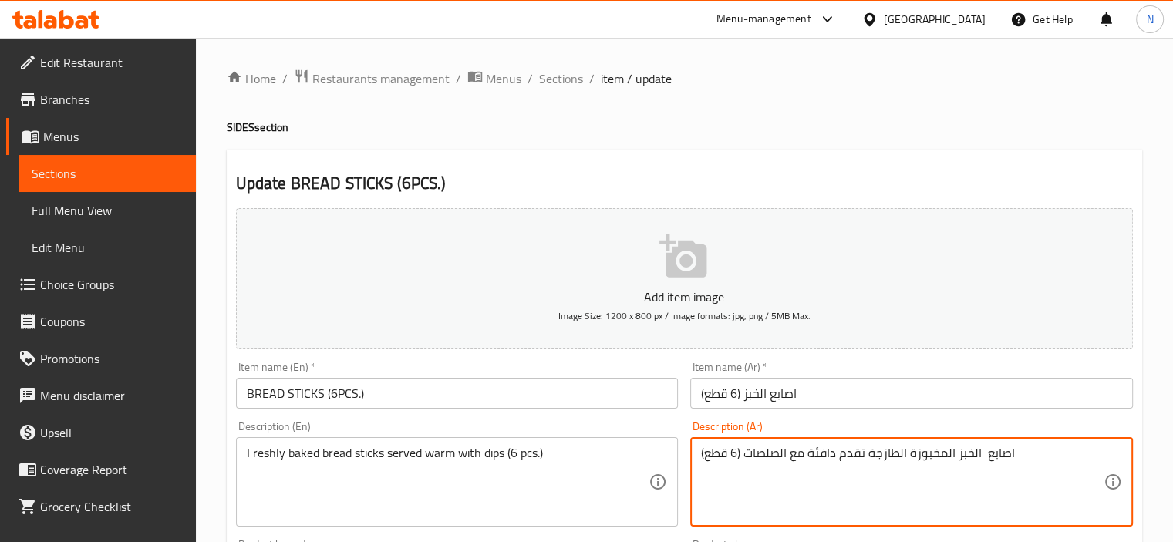
drag, startPoint x: 737, startPoint y: 453, endPoint x: 687, endPoint y: 465, distance: 51.6
click at [714, 452] on textarea "اصابع الخبز المخبوزة الطازجة تقدم دافئة مع الصلصات (6 قطع)" at bounding box center [902, 482] width 403 height 73
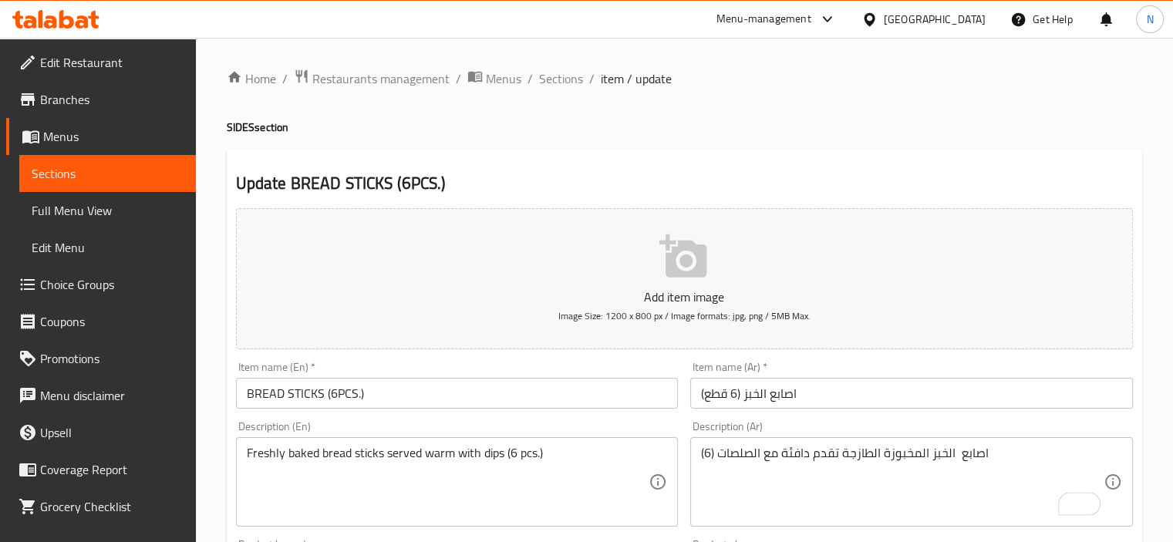
drag, startPoint x: 697, startPoint y: 454, endPoint x: 713, endPoint y: 450, distance: 15.9
click at [713, 450] on div "اصابع الخبز المخبوزة الطازجة تقدم دافئة مع الصلصات (6) Description (Ar)" at bounding box center [911, 481] width 443 height 89
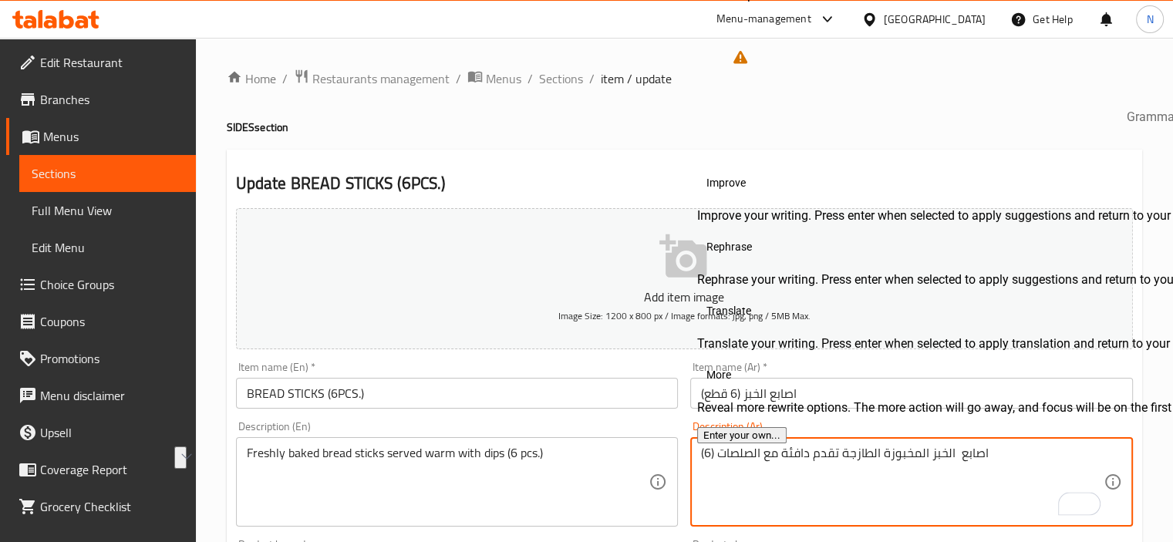
click at [708, 451] on textarea "اصابع الخبز المخبوزة الطازجة تقدم دافئة مع الصلصات (6)" at bounding box center [902, 482] width 403 height 73
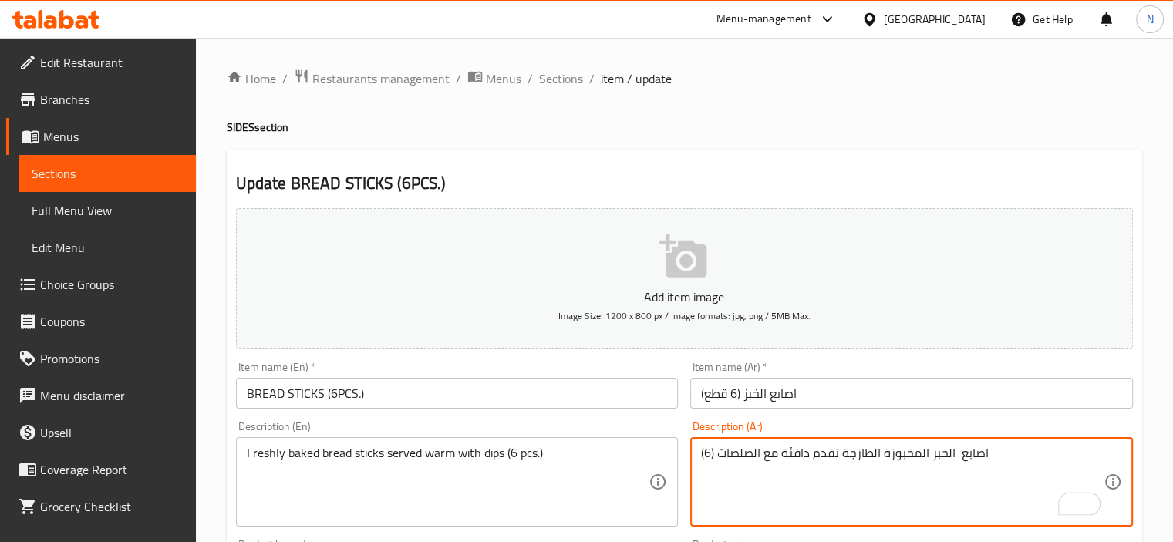
click at [708, 451] on textarea "اصابع الخبز المخبوزة الطازجة تقدم دافئة مع الصلصات (6)" at bounding box center [902, 482] width 403 height 73
click at [717, 450] on textarea "اصابع الخبز المخبوزة الطازجة تقدم دافئة مع الصلصات (6)" at bounding box center [902, 482] width 403 height 73
drag, startPoint x: 713, startPoint y: 451, endPoint x: 697, endPoint y: 454, distance: 16.5
click at [697, 454] on div "اصابع الخبز المخبوزة الطازجة تقدم دافئة مع الصلصات (6) Description (Ar)" at bounding box center [911, 481] width 443 height 89
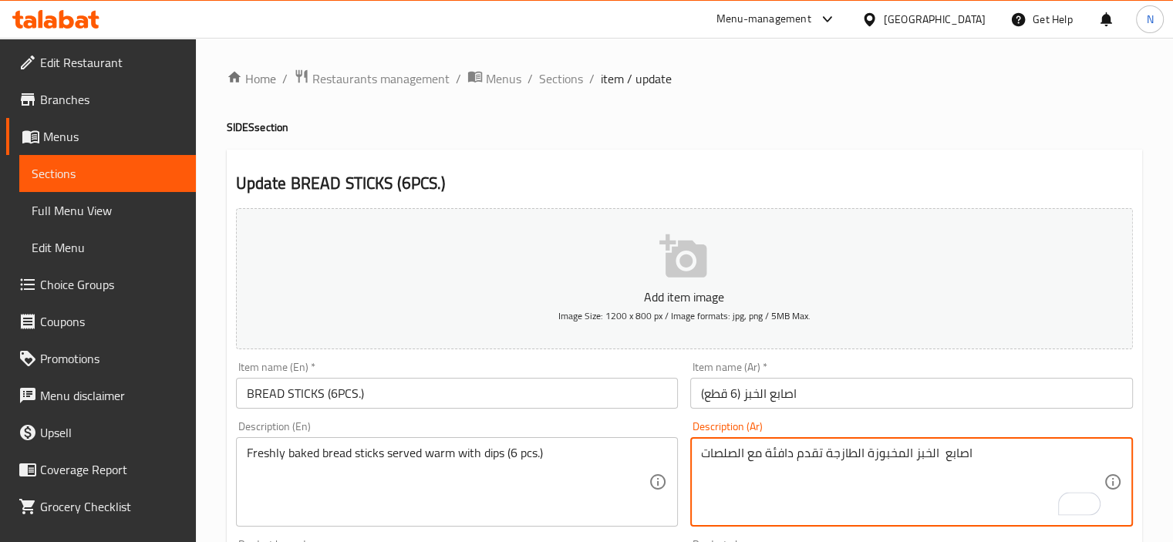
type textarea "اصابع الخبز المخبوزة الطازجة تقدم دافئة مع الصلصات"
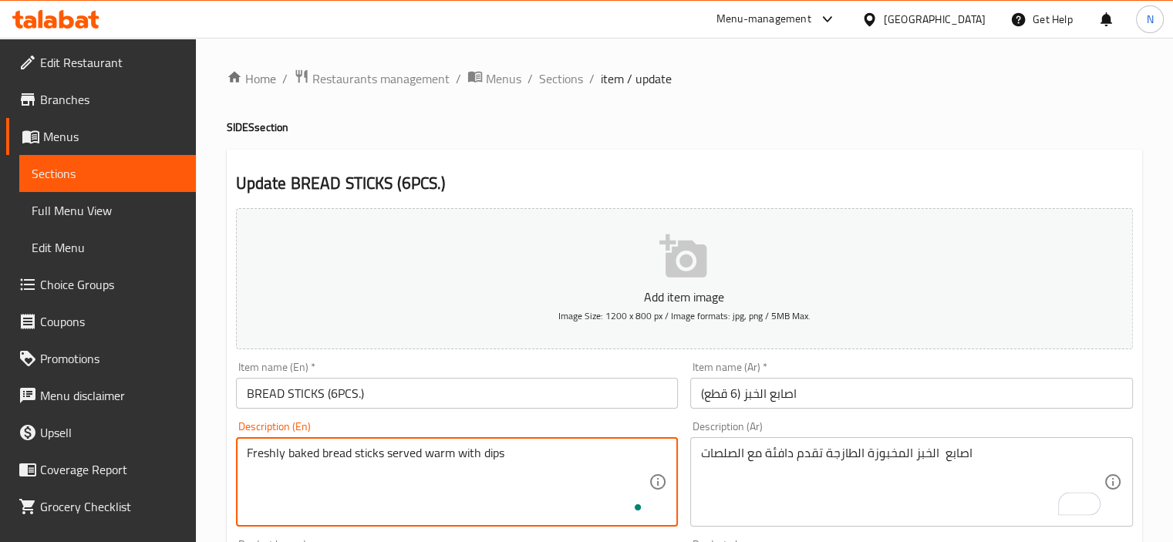
type textarea "Freshly baked bread sticks served warm with dips"
click at [503, 396] on input "BREAD STICKS (6PCS.)" at bounding box center [457, 393] width 443 height 31
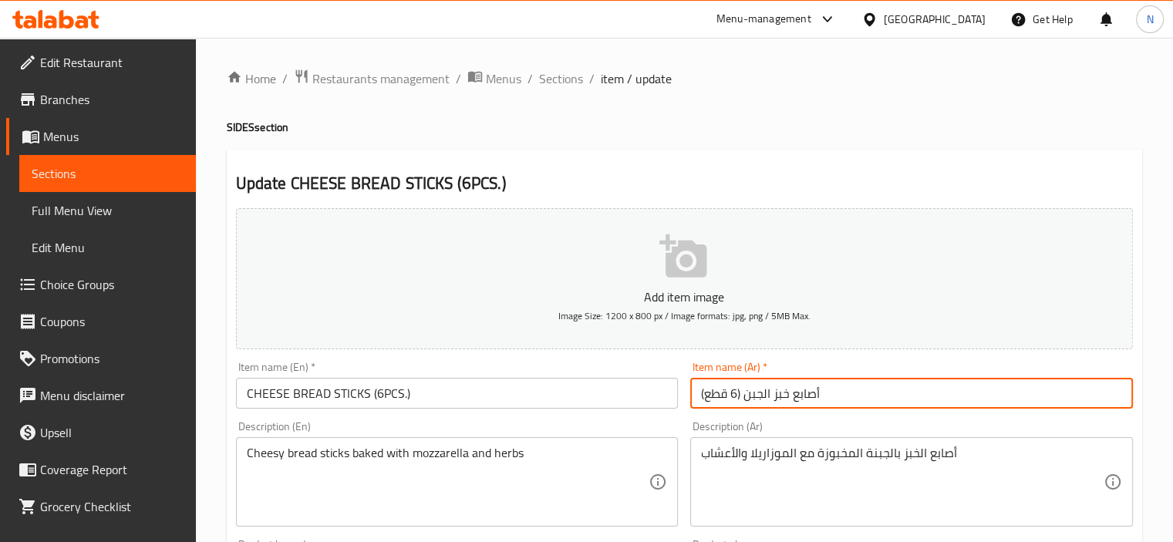
click at [772, 396] on input "أصابع خبز الجبن (6 قطع)" at bounding box center [911, 393] width 443 height 31
click at [767, 397] on input "أصابع خبز الجبن (6 قطع)" at bounding box center [911, 393] width 443 height 31
type input "أصابع خبز بالجبنة (6 قطع)"
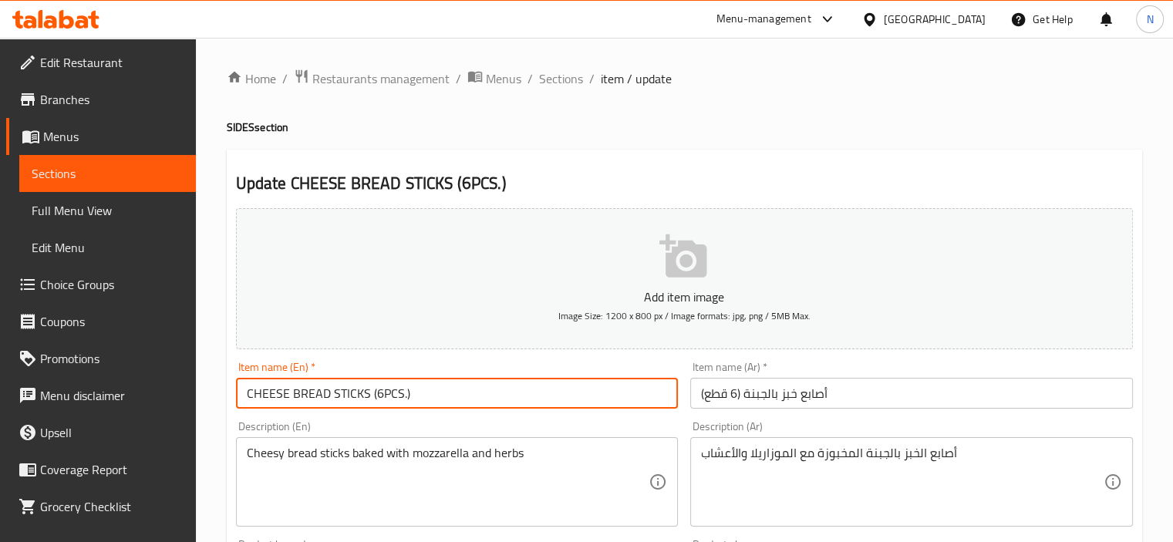
click at [521, 409] on input "CHEESE BREAD STICKS (6PCS.)" at bounding box center [457, 393] width 443 height 31
